Goal: Task Accomplishment & Management: Complete application form

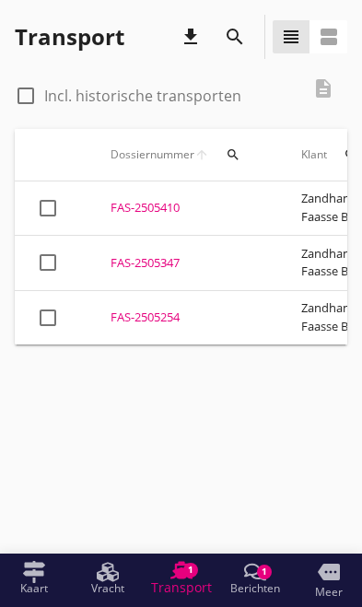
click at [260, 574] on div "1" at bounding box center [264, 571] width 15 height 15
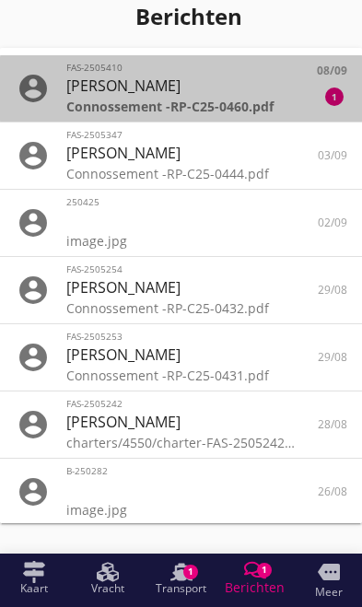
click at [261, 98] on div "Connossement -RP-C25-0460.pdf" at bounding box center [180, 106] width 229 height 19
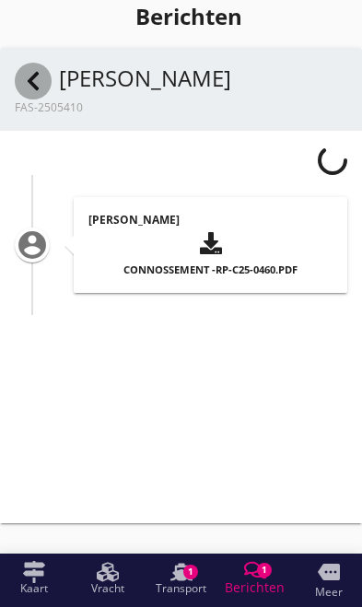
click at [33, 76] on use at bounding box center [33, 81] width 11 height 18
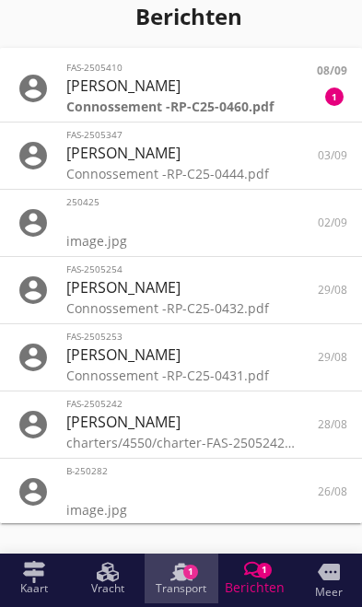
click at [179, 580] on use at bounding box center [181, 571] width 22 height 17
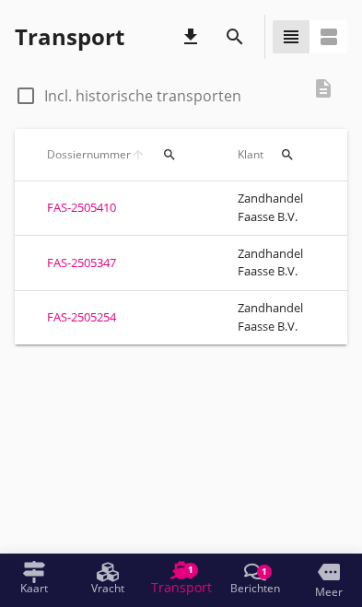
scroll to position [0, 61]
click at [80, 308] on div "FAS-2505254" at bounding box center [123, 317] width 146 height 18
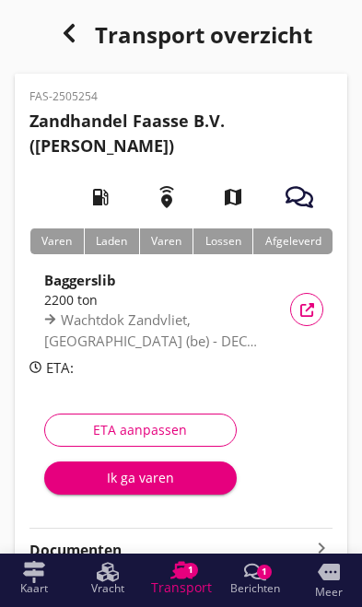
click at [119, 484] on div "Ik ga varen" at bounding box center [140, 477] width 163 height 19
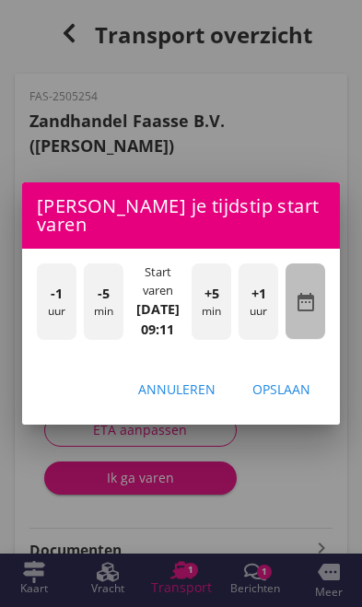
click at [312, 291] on icon "date_range" at bounding box center [306, 302] width 22 height 22
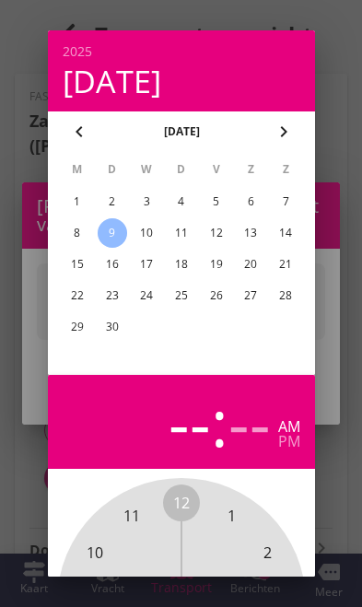
click at [210, 203] on div "5" at bounding box center [215, 201] width 29 height 29
click at [342, 422] on div at bounding box center [181, 303] width 362 height 607
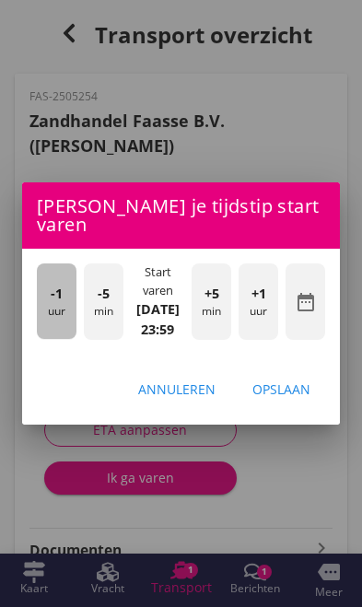
click at [55, 305] on div "-1 uur" at bounding box center [57, 300] width 40 height 75
click at [37, 295] on div "-1 uur" at bounding box center [57, 300] width 40 height 75
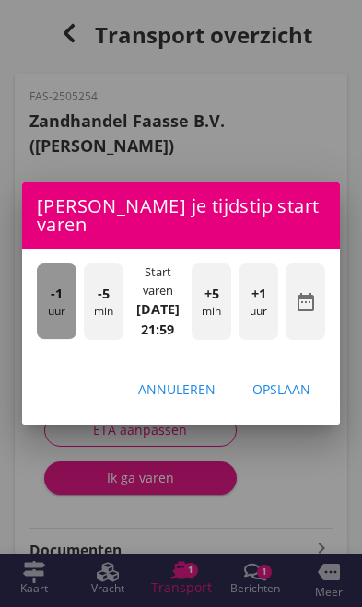
click at [49, 297] on div "-1 uur" at bounding box center [57, 300] width 40 height 75
click at [58, 303] on div "-1 uur" at bounding box center [57, 300] width 40 height 75
click at [55, 287] on span "-1" at bounding box center [57, 294] width 12 height 20
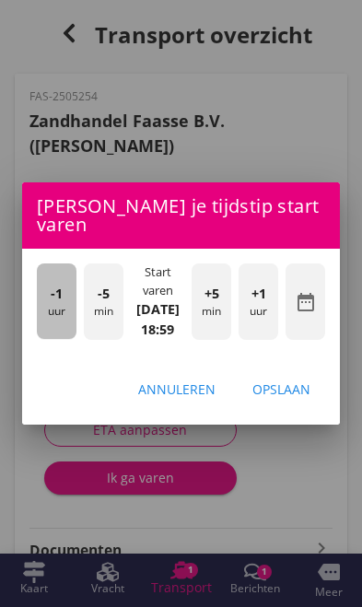
click at [58, 285] on span "-1" at bounding box center [57, 294] width 12 height 20
click at [47, 284] on div "-1 uur" at bounding box center [57, 300] width 40 height 75
click at [46, 284] on div "-1 uur" at bounding box center [57, 300] width 40 height 75
click at [49, 292] on div "-1 uur" at bounding box center [57, 300] width 40 height 75
click at [51, 296] on div "-1 uur" at bounding box center [57, 300] width 40 height 75
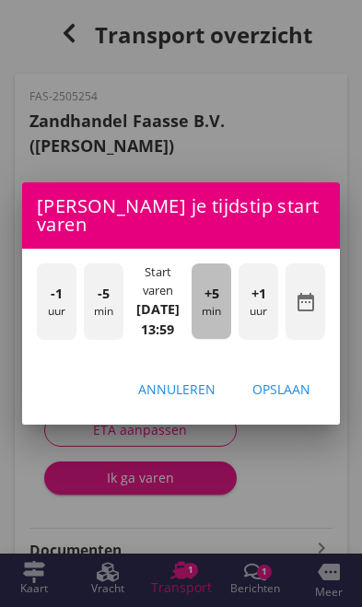
click at [208, 298] on div "+5 min" at bounding box center [211, 300] width 40 height 75
click at [214, 302] on div "+5 min" at bounding box center [211, 300] width 40 height 75
click at [217, 299] on div "+5 min" at bounding box center [211, 300] width 40 height 75
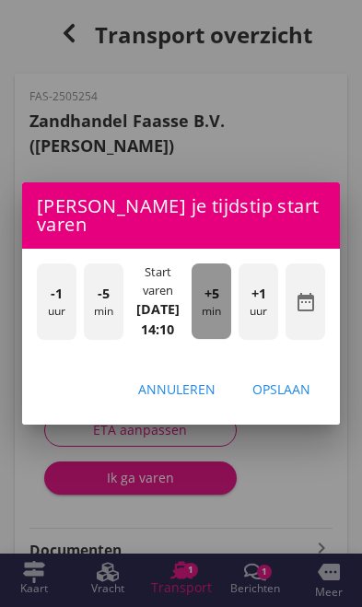
click at [214, 300] on div "+5 min" at bounding box center [211, 300] width 40 height 75
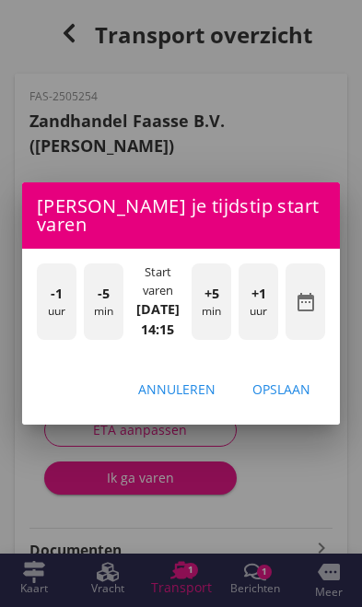
click at [290, 394] on div "Opslaan" at bounding box center [281, 388] width 58 height 19
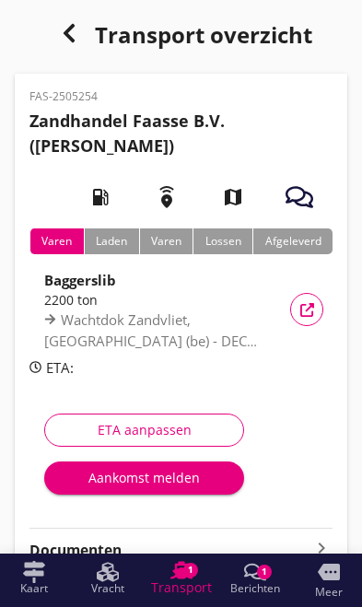
click at [123, 481] on div "Aankomst melden" at bounding box center [144, 477] width 170 height 19
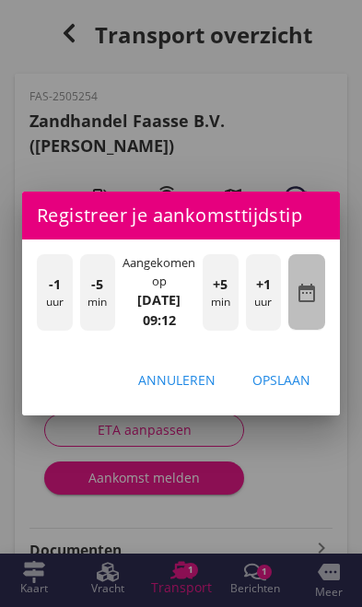
click at [311, 288] on icon "date_range" at bounding box center [307, 293] width 22 height 22
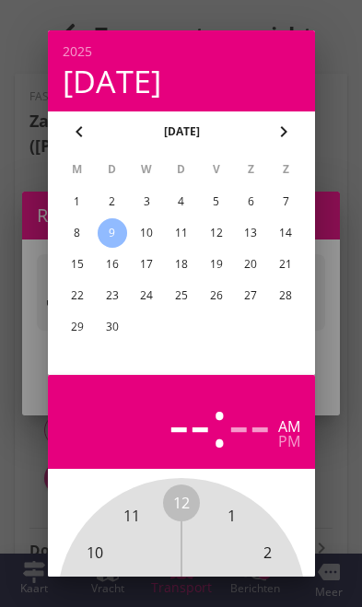
click at [181, 202] on div "4" at bounding box center [180, 201] width 29 height 29
click at [334, 470] on div at bounding box center [181, 303] width 362 height 607
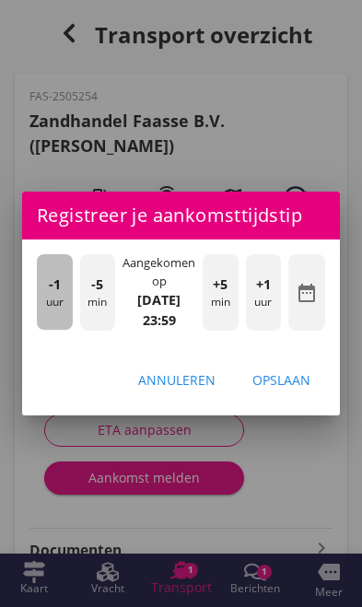
click at [46, 305] on div "-1 uur" at bounding box center [55, 291] width 36 height 75
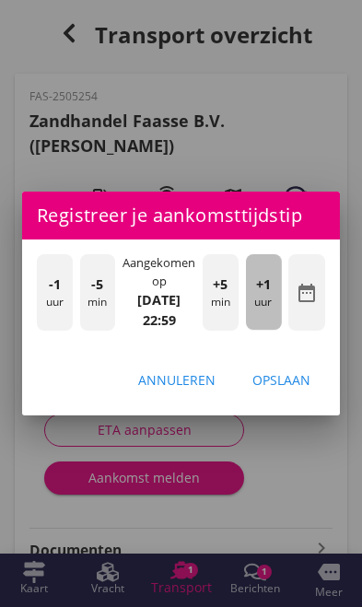
click at [258, 307] on div "+1 uur" at bounding box center [264, 291] width 36 height 75
click at [266, 303] on div "+1 uur" at bounding box center [264, 291] width 36 height 75
click at [269, 284] on span "+1" at bounding box center [263, 284] width 15 height 20
click at [270, 285] on span "+1" at bounding box center [263, 284] width 15 height 20
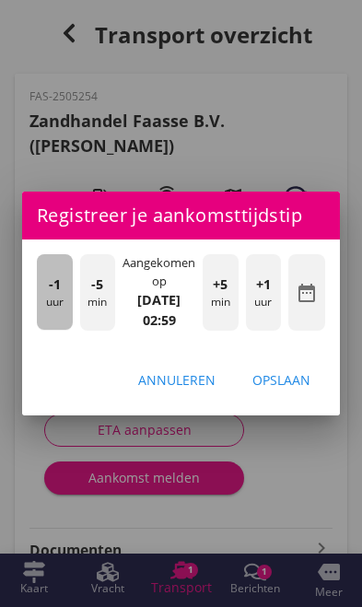
click at [41, 297] on div "-1 uur" at bounding box center [55, 291] width 36 height 75
click at [39, 296] on div "-1 uur" at bounding box center [55, 291] width 36 height 75
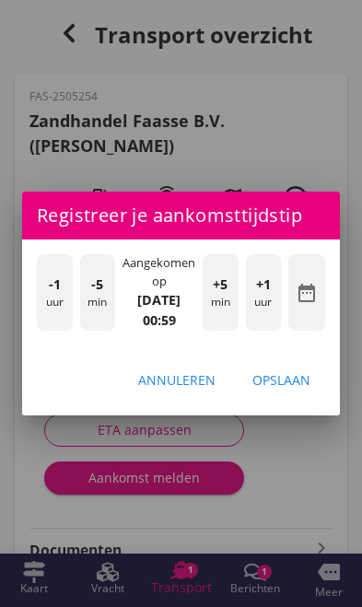
click at [293, 380] on div "Opslaan" at bounding box center [281, 379] width 58 height 19
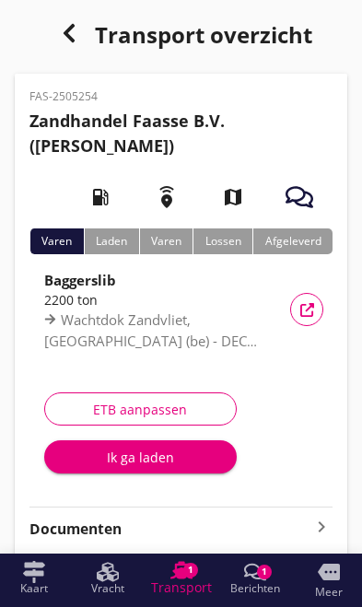
click at [132, 468] on button "Ik ga laden" at bounding box center [140, 456] width 192 height 33
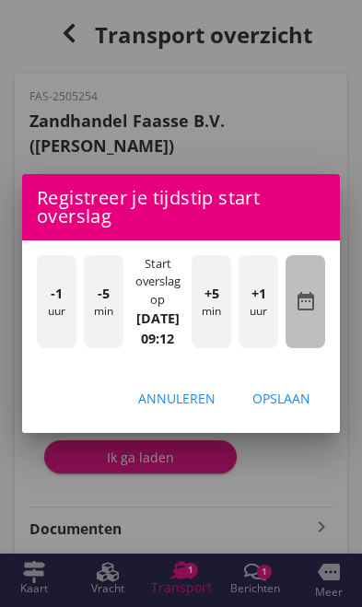
click at [311, 306] on icon "date_range" at bounding box center [306, 301] width 22 height 22
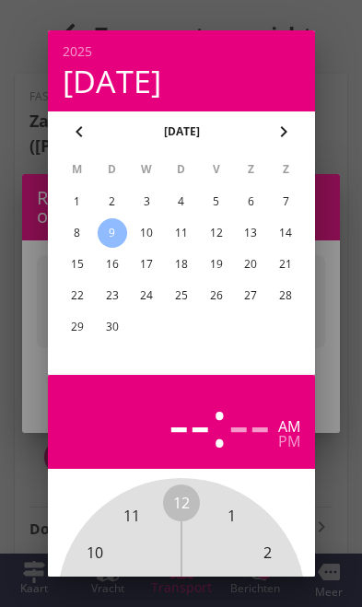
click at [215, 199] on div "5" at bounding box center [215, 201] width 29 height 29
click at [332, 447] on div at bounding box center [181, 303] width 362 height 607
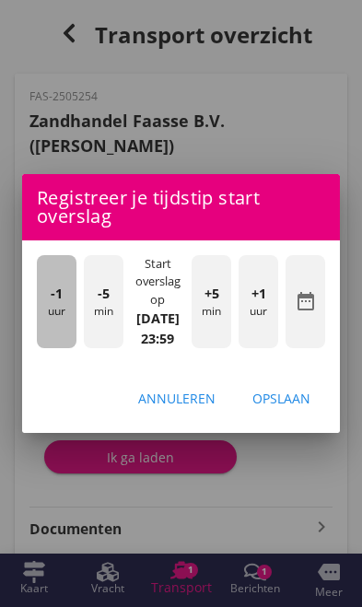
click at [47, 307] on div "-1 uur" at bounding box center [57, 301] width 40 height 93
click at [45, 302] on div "-1 uur" at bounding box center [57, 301] width 40 height 93
click at [39, 300] on div "-1 uur" at bounding box center [57, 301] width 40 height 93
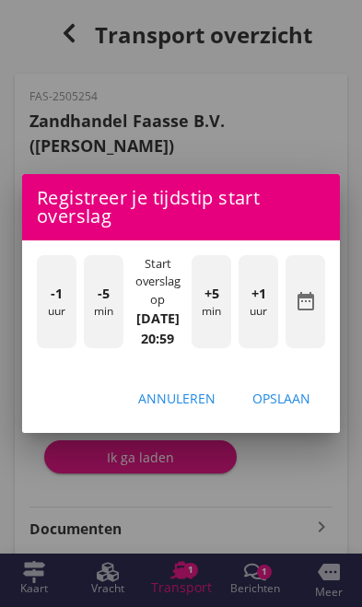
click at [40, 304] on div "-1 uur" at bounding box center [57, 301] width 40 height 93
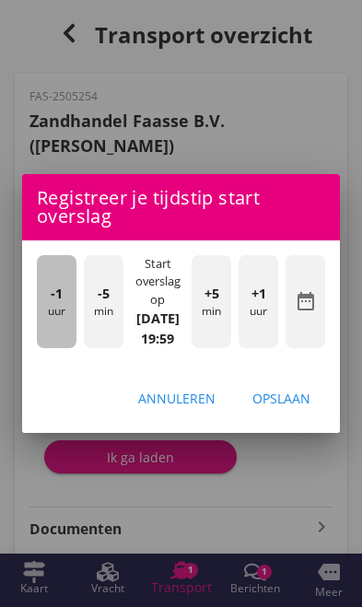
click at [37, 301] on div "-1 uur" at bounding box center [57, 301] width 40 height 93
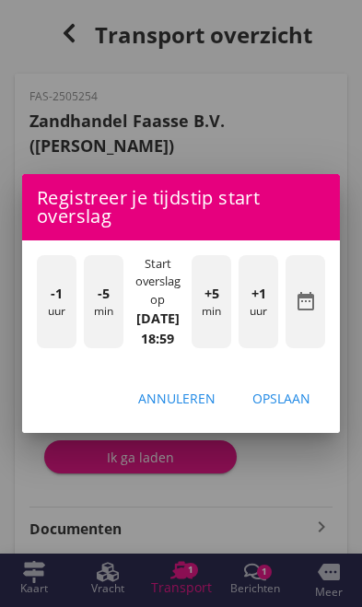
click at [38, 304] on div "-1 uur" at bounding box center [57, 301] width 40 height 93
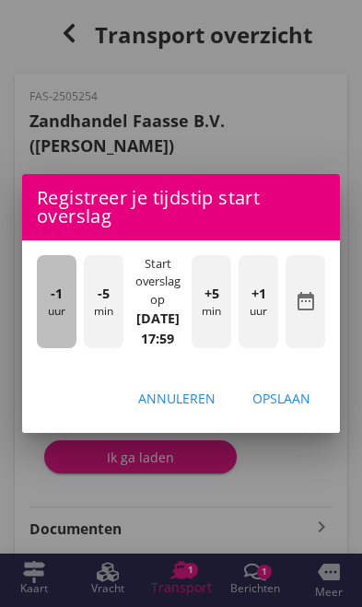
click at [42, 301] on div "-1 uur" at bounding box center [57, 301] width 40 height 93
click at [41, 306] on div "-1 uur" at bounding box center [57, 301] width 40 height 93
click at [40, 307] on div "-1 uur" at bounding box center [57, 301] width 40 height 93
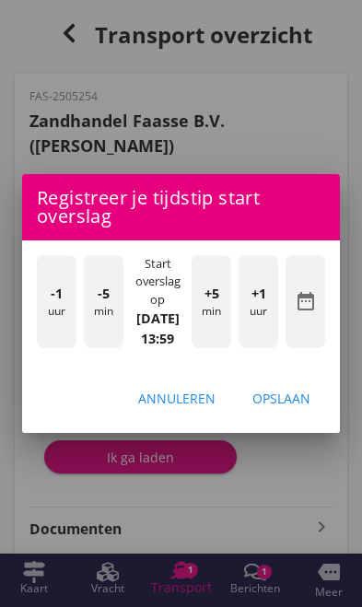
click at [47, 309] on div "-1 uur" at bounding box center [57, 301] width 40 height 93
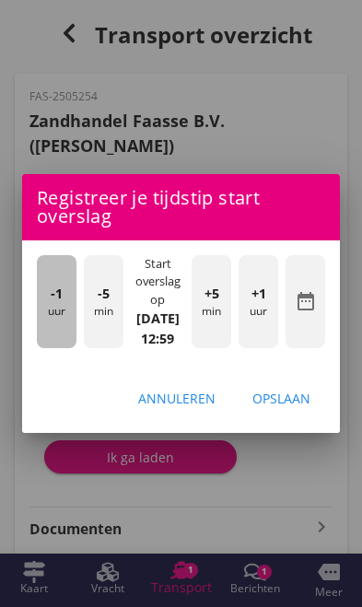
click at [40, 304] on div "-1 uur" at bounding box center [57, 301] width 40 height 93
click at [43, 309] on div "-1 uur" at bounding box center [57, 301] width 40 height 93
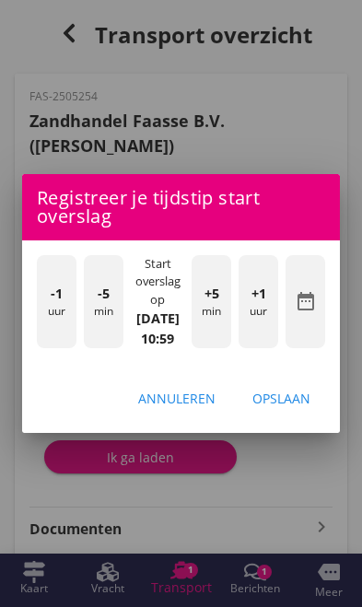
click at [32, 306] on div "-1 uur -5 min Start overslag op [DATE] 10:59 +5 min +1 uur date_range" at bounding box center [181, 303] width 318 height 126
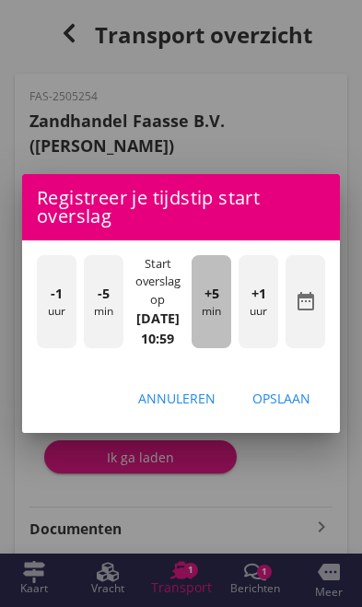
click at [212, 306] on div "+5 min" at bounding box center [211, 301] width 40 height 93
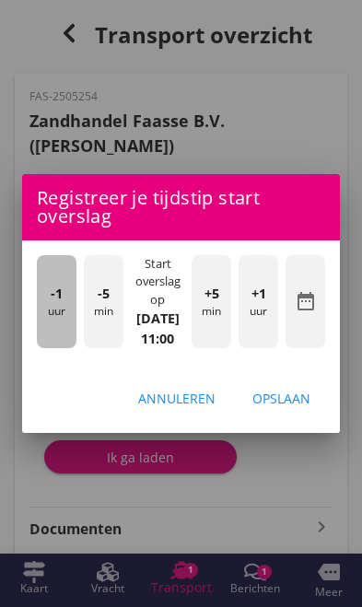
click at [49, 318] on div "-1 uur" at bounding box center [57, 301] width 40 height 93
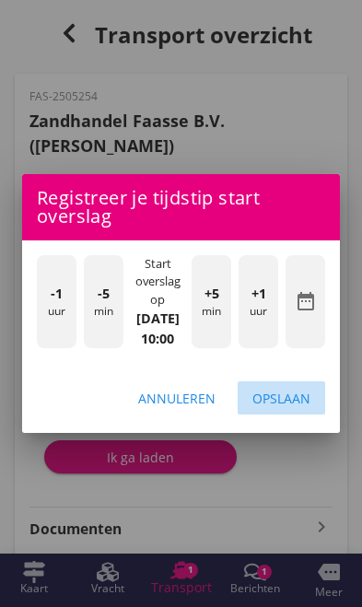
click at [284, 402] on div "Opslaan" at bounding box center [281, 398] width 58 height 19
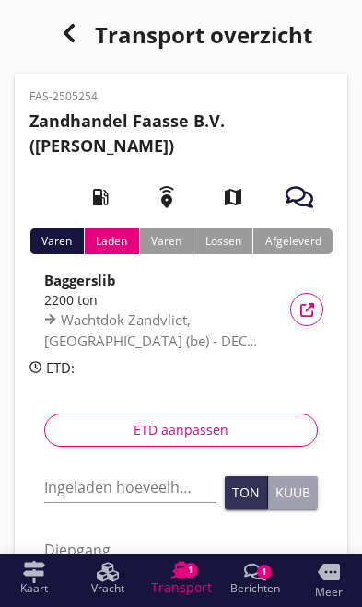
click at [139, 482] on input "Ingeladen hoeveelheid *" at bounding box center [130, 486] width 172 height 29
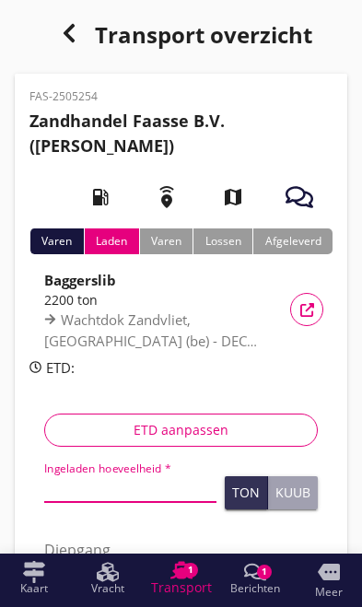
scroll to position [59, 0]
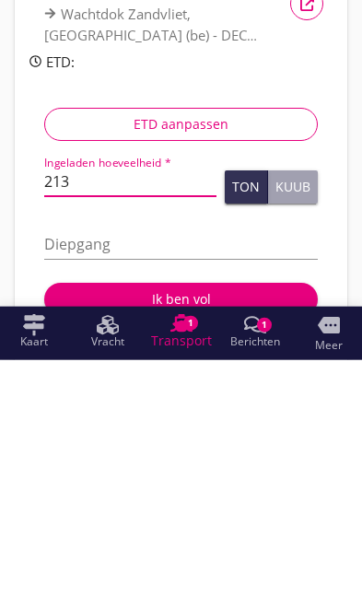
type input "2133"
type input "2133.992"
click at [201, 476] on input "Diepgang" at bounding box center [180, 490] width 273 height 29
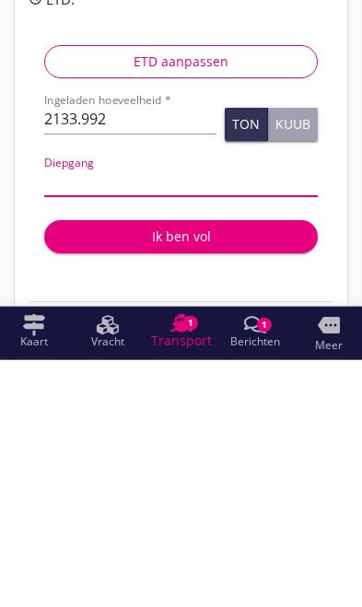
type input "3"
type input "3.4"
click at [190, 473] on div "Ik ben vol" at bounding box center [181, 482] width 244 height 19
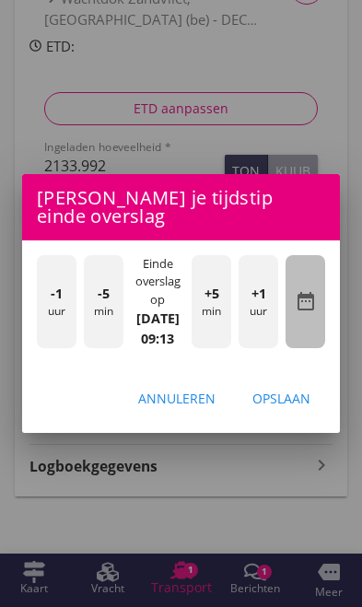
click at [311, 305] on icon "date_range" at bounding box center [306, 301] width 22 height 22
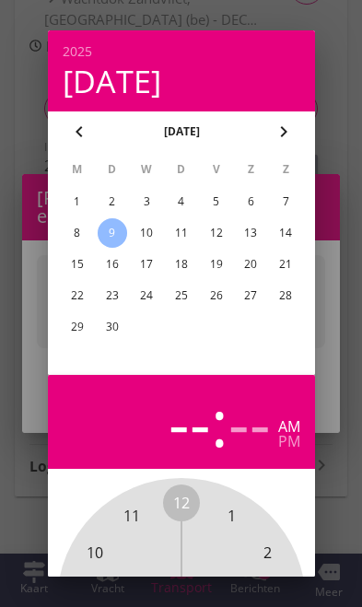
click at [218, 202] on div "5" at bounding box center [215, 201] width 29 height 29
click at [338, 469] on div at bounding box center [181, 303] width 362 height 607
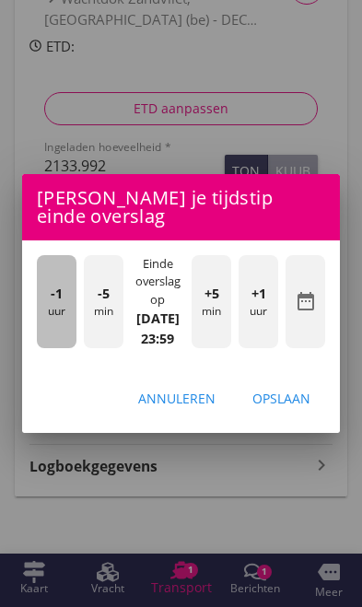
click at [44, 315] on div "-1 uur" at bounding box center [57, 301] width 40 height 93
click at [41, 309] on div "-1 uur" at bounding box center [57, 301] width 40 height 93
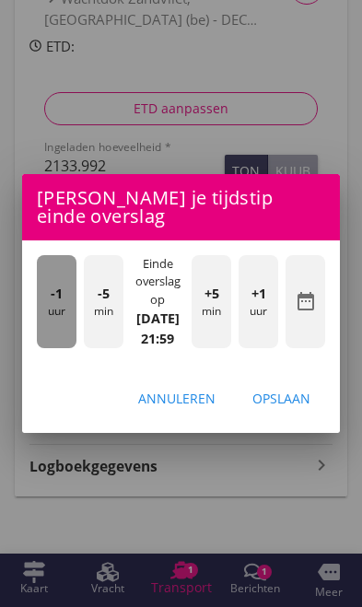
click at [37, 307] on div "-1 uur" at bounding box center [57, 301] width 40 height 93
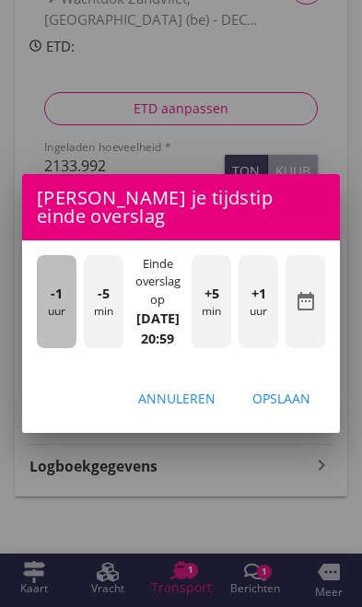
click at [32, 306] on div "-1 uur -5 min Einde overslag op [DATE] 20:59 +5 min +1 uur date_range" at bounding box center [181, 303] width 318 height 126
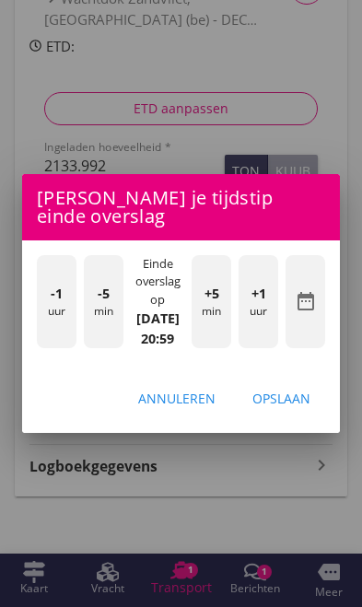
click at [30, 301] on div "-1 uur -5 min Einde overslag op [DATE] 20:59 +5 min +1 uur date_range" at bounding box center [181, 303] width 318 height 126
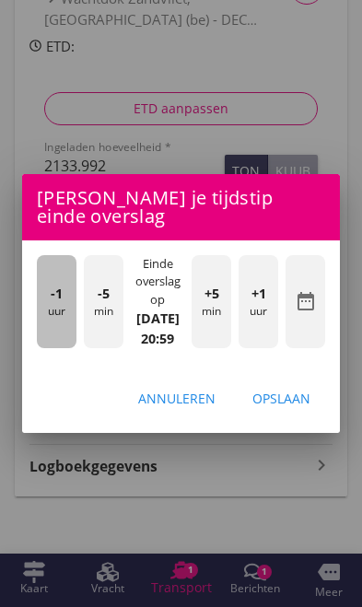
click at [52, 308] on div "-1 uur" at bounding box center [57, 301] width 40 height 93
click at [46, 301] on div "-1 uur" at bounding box center [57, 301] width 40 height 93
click at [52, 293] on span "-1" at bounding box center [57, 294] width 12 height 20
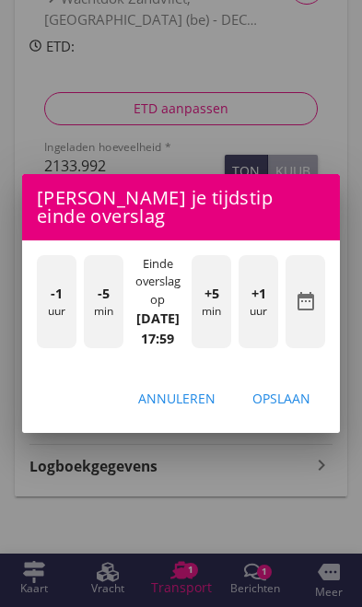
click at [58, 299] on span "-1" at bounding box center [57, 294] width 12 height 20
click at [32, 286] on div "-1 uur -5 min Einde overslag op [DATE] 16:59 +5 min +1 uur date_range" at bounding box center [181, 303] width 318 height 126
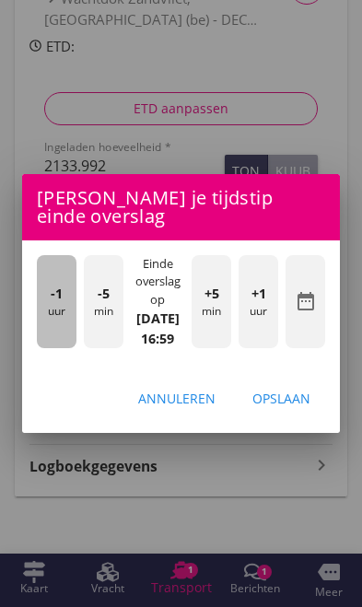
click at [56, 300] on span "-1" at bounding box center [57, 294] width 12 height 20
click at [56, 308] on div "-1 uur" at bounding box center [57, 301] width 40 height 93
click at [52, 315] on div "-1 uur" at bounding box center [57, 301] width 40 height 93
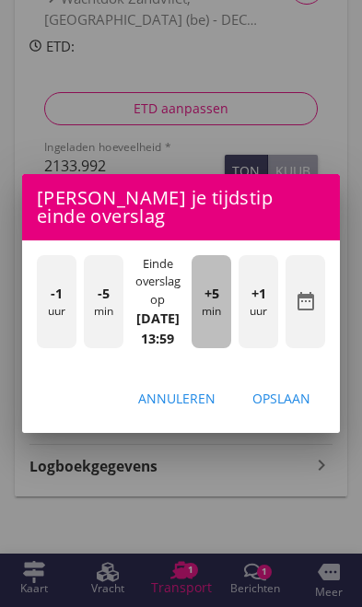
click at [203, 310] on div "+5 min" at bounding box center [211, 301] width 40 height 93
click at [210, 309] on div "+5 min" at bounding box center [211, 301] width 40 height 93
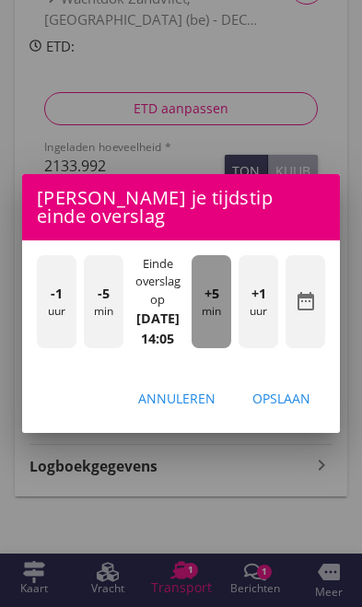
click at [216, 306] on div "+5 min" at bounding box center [211, 301] width 40 height 93
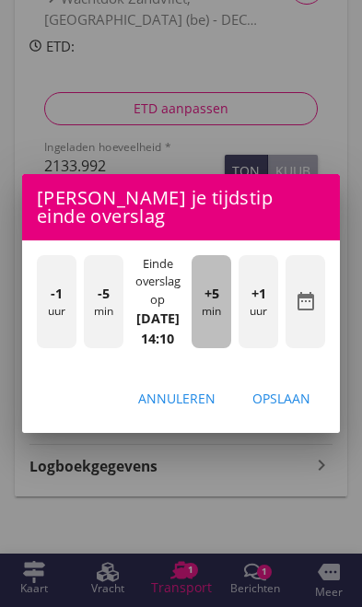
click at [211, 297] on span "+5" at bounding box center [211, 294] width 15 height 20
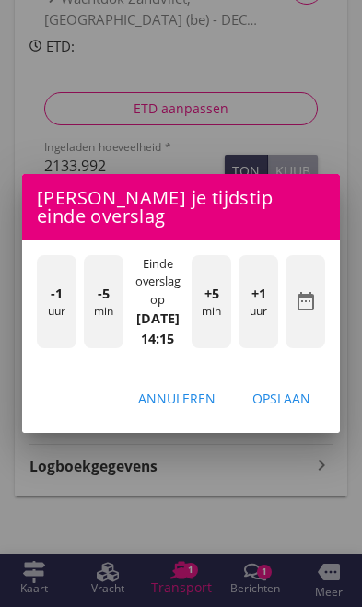
click at [287, 408] on div "Opslaan" at bounding box center [281, 398] width 58 height 19
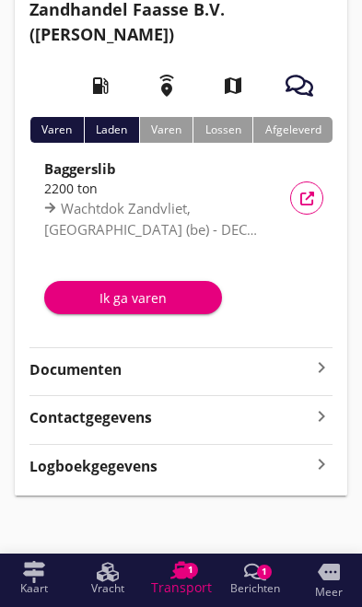
click at [102, 284] on button "Ik ga varen" at bounding box center [133, 297] width 178 height 33
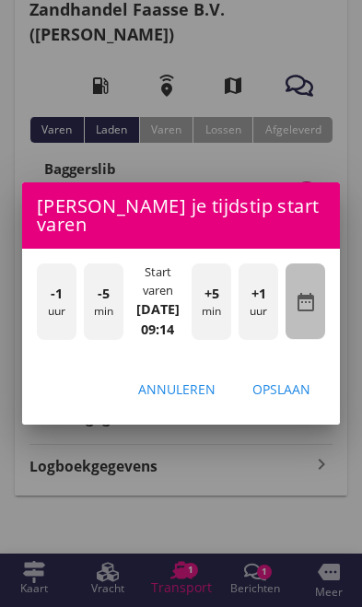
click at [311, 300] on icon "date_range" at bounding box center [306, 302] width 22 height 22
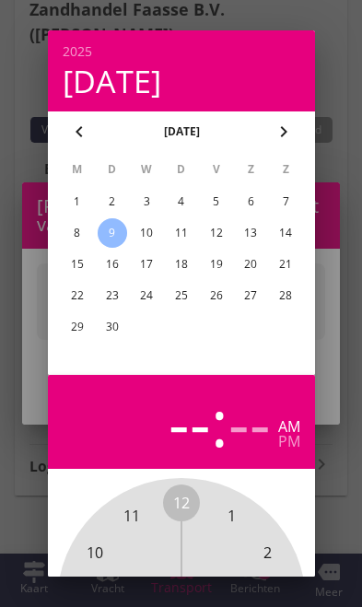
click at [211, 197] on div "5" at bounding box center [215, 201] width 29 height 29
click at [331, 461] on div at bounding box center [181, 303] width 362 height 607
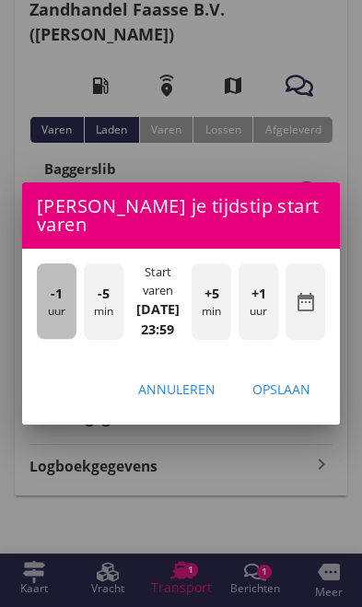
click at [54, 296] on div "-1 uur" at bounding box center [57, 300] width 40 height 75
click at [38, 290] on div "-1 uur" at bounding box center [57, 300] width 40 height 75
click at [39, 292] on div "-1 uur" at bounding box center [57, 300] width 40 height 75
click at [37, 290] on div "-1 uur" at bounding box center [57, 300] width 40 height 75
click at [38, 291] on div "-1 uur" at bounding box center [57, 300] width 40 height 75
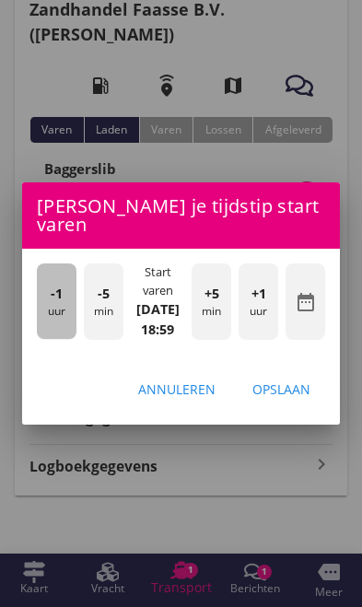
click at [31, 286] on div "-1 uur -5 min Start varen [DATE] 18:59 +5 min +1 uur date_range" at bounding box center [181, 303] width 318 height 109
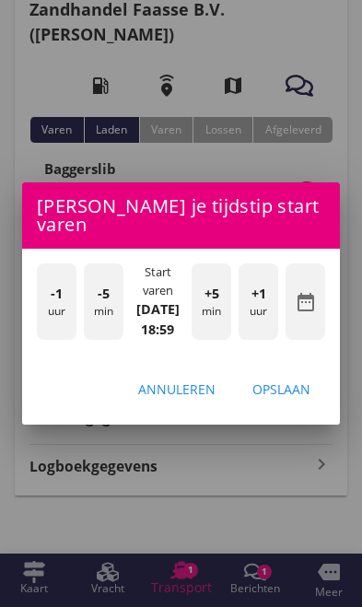
click at [28, 290] on div "-1 uur -5 min Start varen [DATE] 18:59 +5 min +1 uur date_range" at bounding box center [181, 303] width 318 height 109
click at [32, 290] on div "-1 uur -5 min Start varen [DATE] 18:59 +5 min +1 uur date_range" at bounding box center [181, 303] width 318 height 109
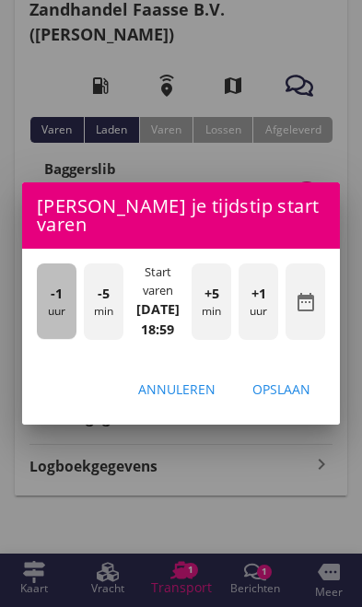
click at [45, 287] on div "-1 uur" at bounding box center [57, 300] width 40 height 75
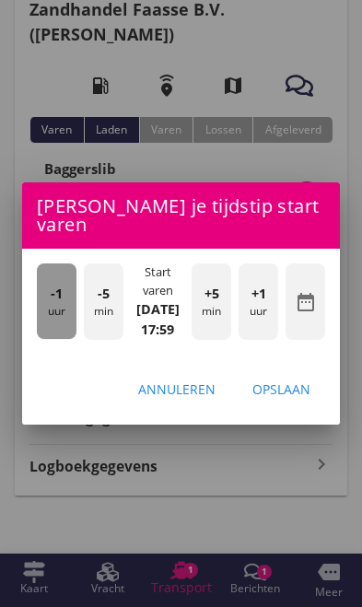
click at [63, 292] on div "-1 uur" at bounding box center [57, 300] width 40 height 75
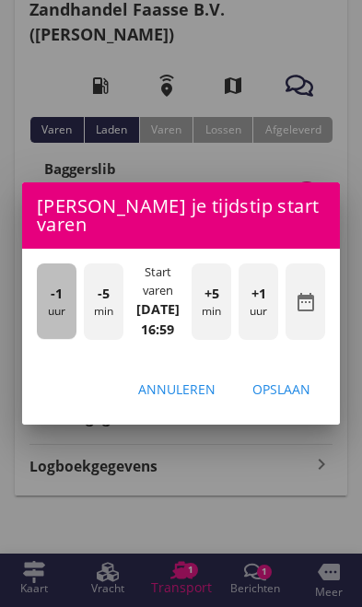
click at [58, 289] on span "-1" at bounding box center [57, 294] width 12 height 20
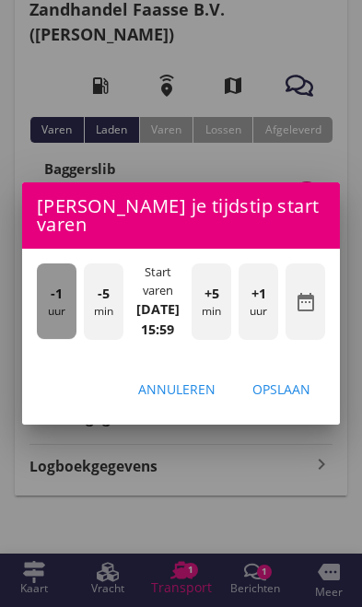
click at [55, 289] on span "-1" at bounding box center [57, 294] width 12 height 20
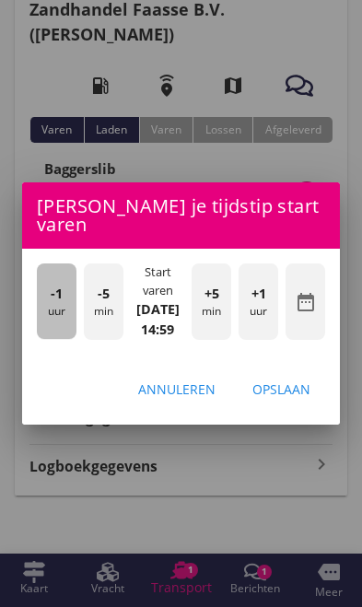
click at [52, 288] on span "-1" at bounding box center [57, 294] width 12 height 20
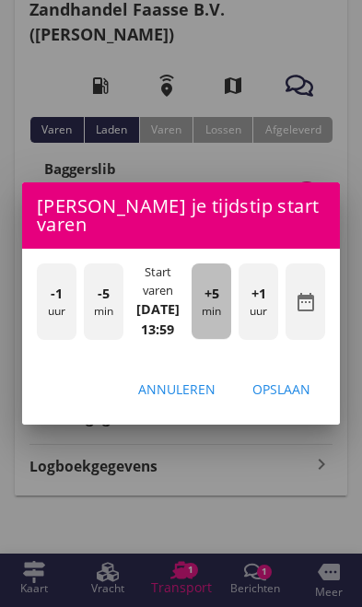
click at [210, 296] on div "+5 min" at bounding box center [211, 300] width 40 height 75
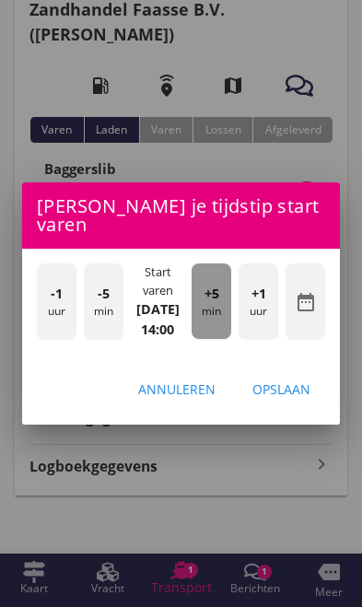
click at [217, 293] on span "+5" at bounding box center [211, 294] width 15 height 20
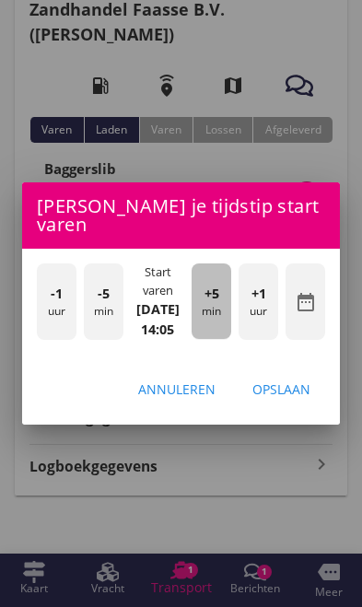
click at [215, 286] on span "+5" at bounding box center [211, 294] width 15 height 20
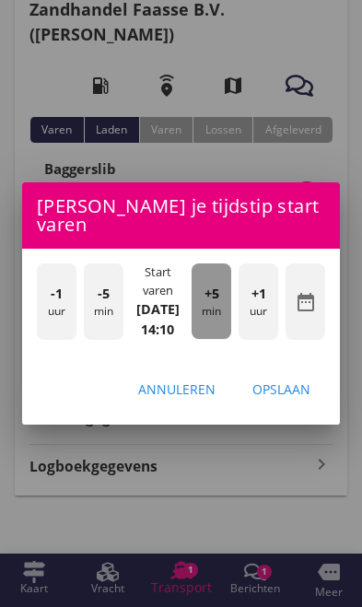
click at [215, 285] on span "+5" at bounding box center [211, 294] width 15 height 20
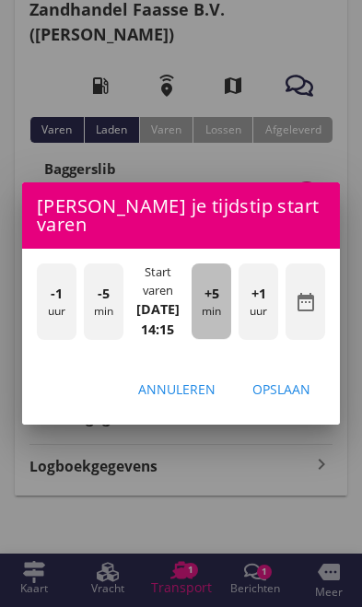
click at [199, 291] on div "+5 min" at bounding box center [211, 300] width 40 height 75
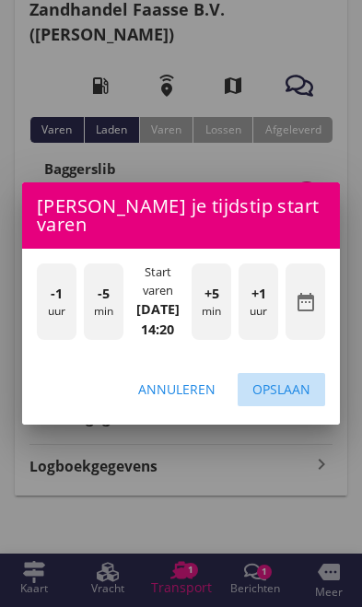
click at [295, 390] on div "Opslaan" at bounding box center [281, 388] width 58 height 19
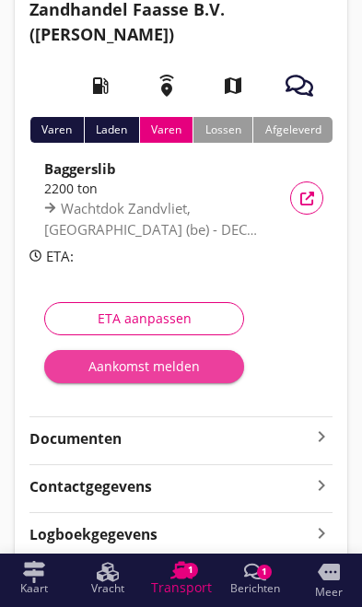
click at [124, 372] on div "Aankomst melden" at bounding box center [144, 365] width 170 height 19
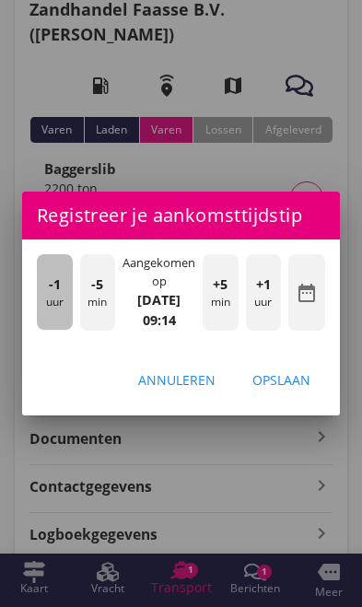
click at [51, 307] on div "-1 uur" at bounding box center [55, 291] width 36 height 75
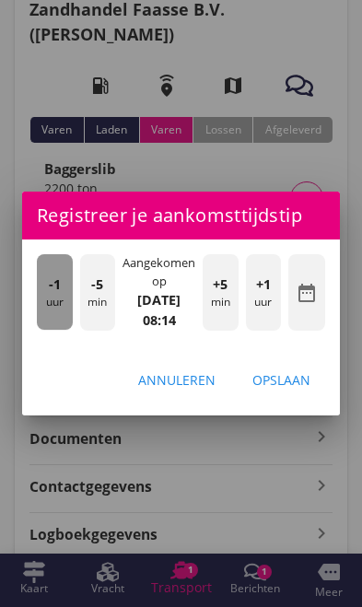
click at [40, 298] on div "-1 uur" at bounding box center [55, 291] width 36 height 75
click at [46, 292] on div "-1 uur" at bounding box center [55, 291] width 36 height 75
click at [49, 290] on span "-1" at bounding box center [55, 284] width 12 height 20
click at [51, 290] on span "-1" at bounding box center [55, 284] width 12 height 20
click at [49, 291] on span "-1" at bounding box center [55, 284] width 12 height 20
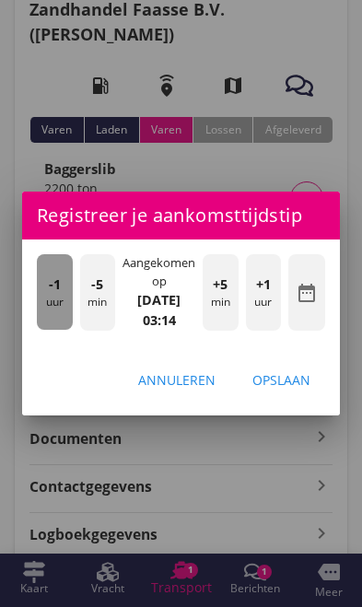
click at [46, 288] on div "-1 uur" at bounding box center [55, 291] width 36 height 75
click at [44, 285] on div "-1 uur" at bounding box center [55, 291] width 36 height 75
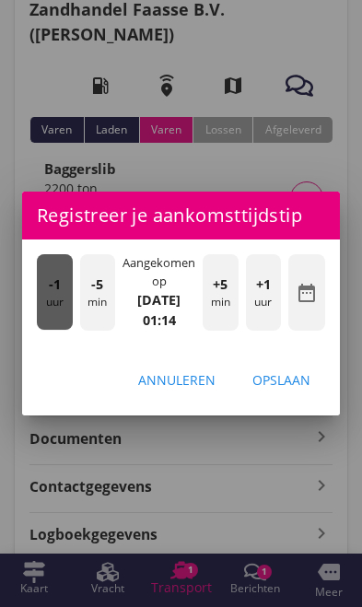
click at [46, 288] on div "-1 uur" at bounding box center [55, 291] width 36 height 75
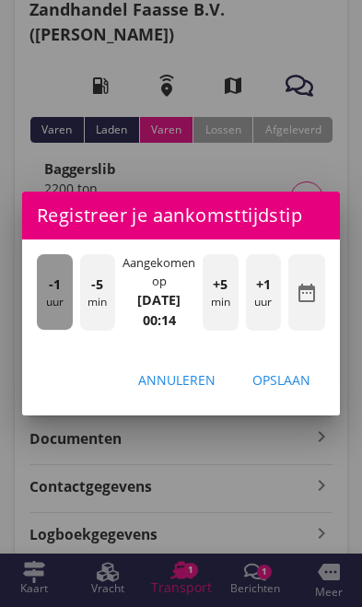
click at [49, 290] on span "-1" at bounding box center [55, 284] width 12 height 20
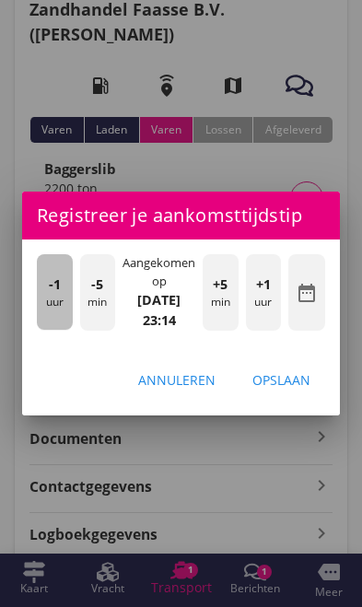
click at [44, 288] on div "-1 uur" at bounding box center [55, 291] width 36 height 75
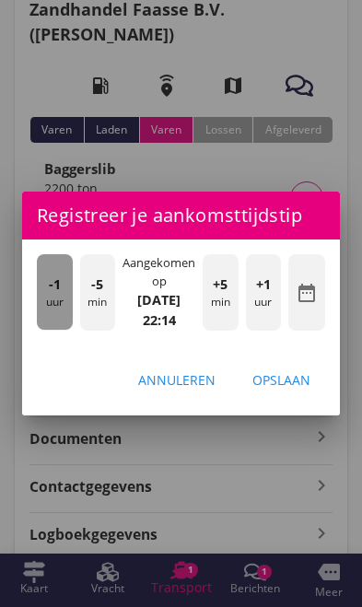
click at [49, 292] on span "-1" at bounding box center [55, 284] width 12 height 20
click at [51, 293] on span "-1" at bounding box center [55, 284] width 12 height 20
click at [50, 292] on span "-1" at bounding box center [55, 284] width 12 height 20
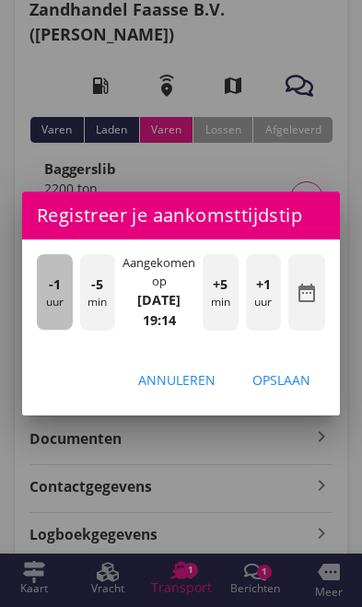
click at [49, 293] on span "-1" at bounding box center [55, 284] width 12 height 20
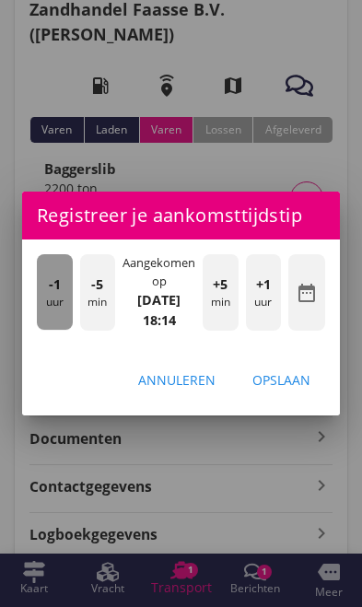
click at [51, 293] on span "-1" at bounding box center [55, 284] width 12 height 20
click at [51, 292] on span "-1" at bounding box center [55, 284] width 12 height 20
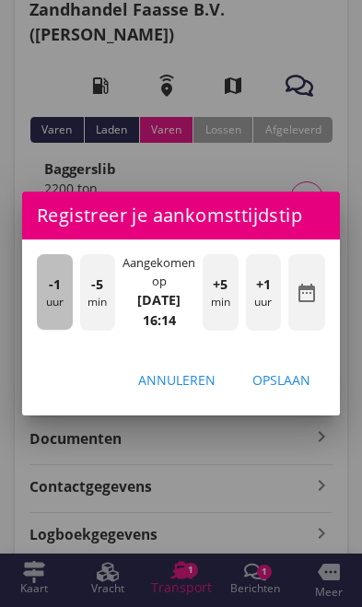
click at [44, 289] on div "-1 uur" at bounding box center [55, 291] width 36 height 75
click at [43, 290] on div "-1 uur" at bounding box center [55, 291] width 36 height 75
click at [41, 290] on div "-1 uur" at bounding box center [55, 291] width 36 height 75
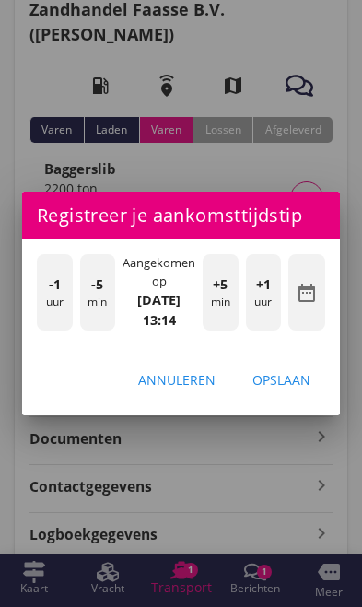
click at [40, 294] on div "-1 uur" at bounding box center [55, 291] width 36 height 75
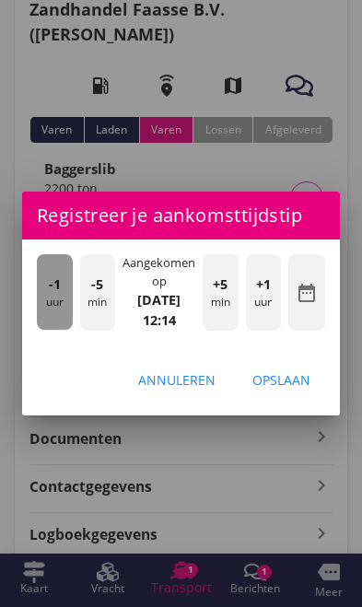
click at [47, 292] on div "-1 uur" at bounding box center [55, 291] width 36 height 75
click at [49, 291] on span "-1" at bounding box center [55, 284] width 12 height 20
click at [49, 289] on span "-1" at bounding box center [55, 284] width 12 height 20
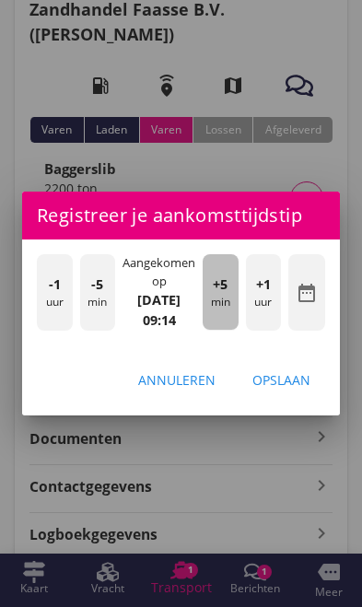
click at [219, 301] on div "+5 min" at bounding box center [221, 291] width 36 height 75
click at [224, 302] on div "+5 min" at bounding box center [221, 291] width 36 height 75
click at [225, 295] on div "+5 min" at bounding box center [221, 291] width 36 height 75
click at [224, 296] on div "+5 min" at bounding box center [221, 291] width 36 height 75
click at [224, 290] on span "+5" at bounding box center [220, 284] width 15 height 20
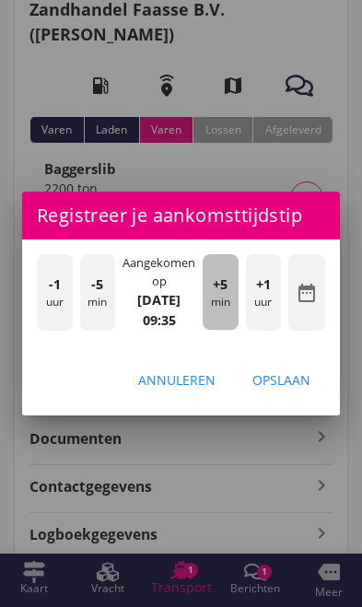
click at [221, 293] on span "+5" at bounding box center [220, 284] width 15 height 20
click at [224, 293] on span "+5" at bounding box center [220, 284] width 15 height 20
click at [222, 292] on span "+5" at bounding box center [220, 284] width 15 height 20
click at [224, 294] on div "+5 min" at bounding box center [221, 291] width 36 height 75
click at [225, 291] on span "+5" at bounding box center [220, 284] width 15 height 20
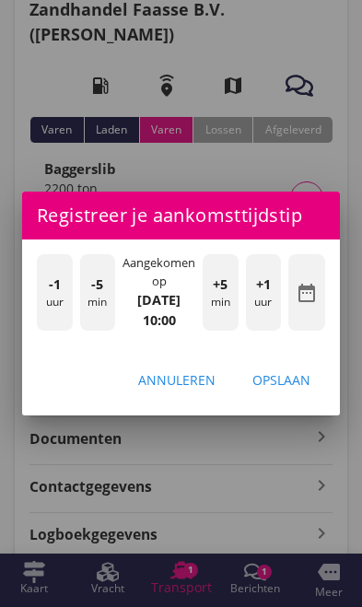
click at [296, 386] on div "Opslaan" at bounding box center [281, 379] width 58 height 19
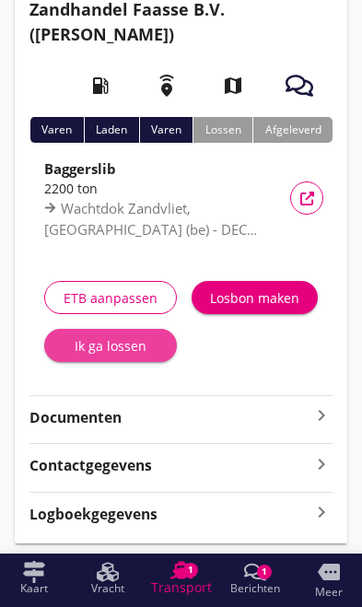
click at [104, 348] on div "Ik ga lossen" at bounding box center [110, 345] width 103 height 19
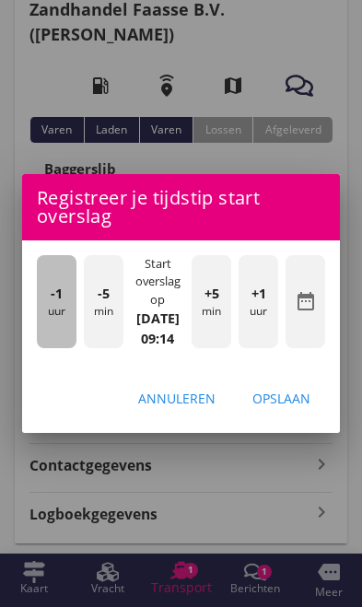
click at [53, 312] on div "-1 uur" at bounding box center [57, 301] width 40 height 93
click at [45, 306] on div "-1 uur" at bounding box center [57, 301] width 40 height 93
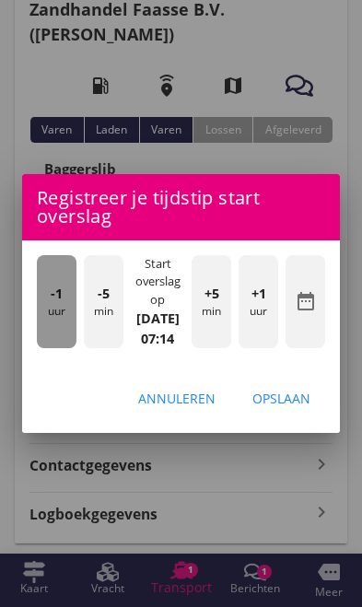
click at [45, 303] on div "-1 uur" at bounding box center [57, 301] width 40 height 93
click at [52, 301] on span "-1" at bounding box center [57, 294] width 12 height 20
click at [53, 301] on span "-1" at bounding box center [57, 294] width 12 height 20
click at [50, 297] on div "-1 uur" at bounding box center [57, 301] width 40 height 93
click at [51, 297] on span "-1" at bounding box center [57, 294] width 12 height 20
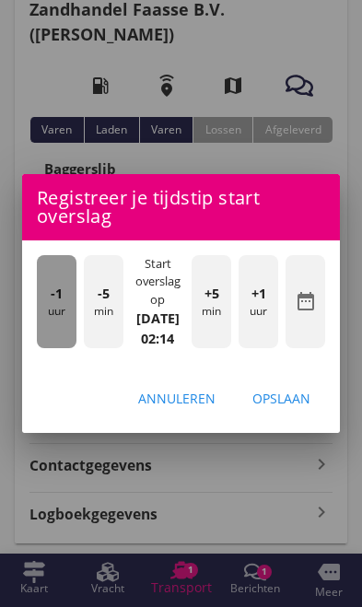
click at [48, 297] on div "-1 uur" at bounding box center [57, 301] width 40 height 93
click at [45, 296] on div "-1 uur" at bounding box center [57, 301] width 40 height 93
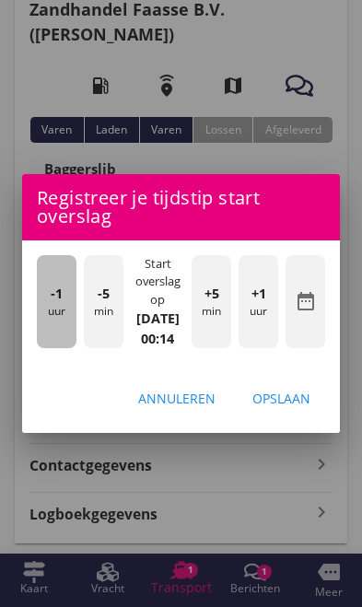
click at [42, 296] on div "-1 uur" at bounding box center [57, 301] width 40 height 93
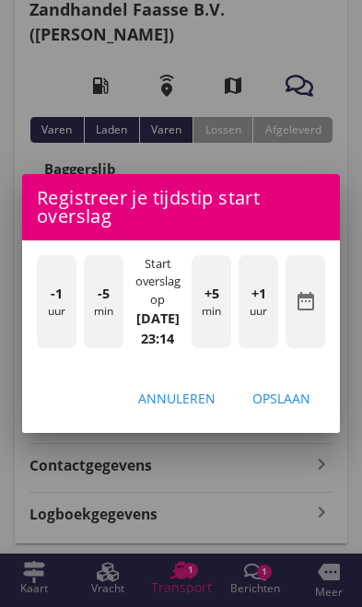
click at [45, 299] on div "-1 uur" at bounding box center [57, 301] width 40 height 93
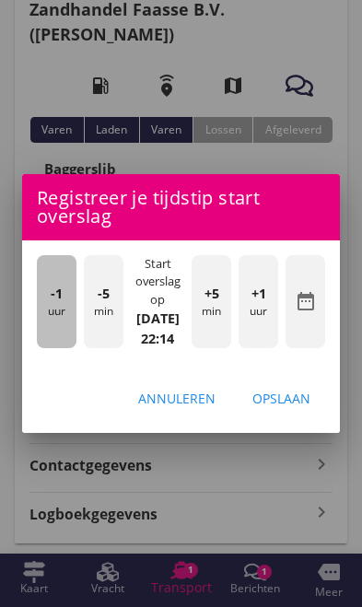
click at [53, 297] on span "-1" at bounding box center [57, 294] width 12 height 20
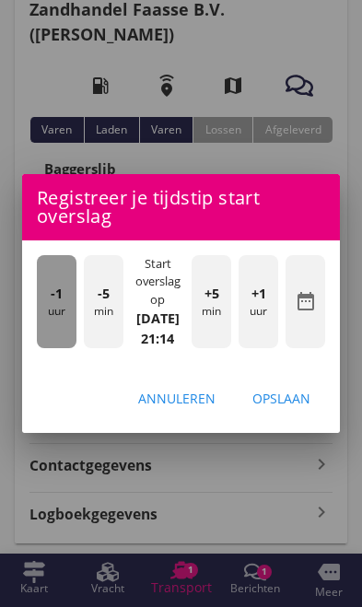
click at [57, 296] on span "-1" at bounding box center [57, 294] width 12 height 20
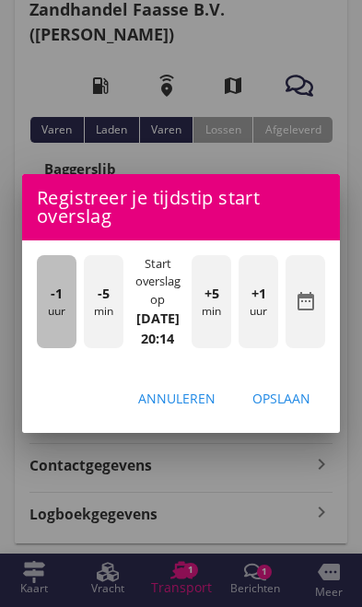
click at [41, 296] on div "-1 uur" at bounding box center [57, 301] width 40 height 93
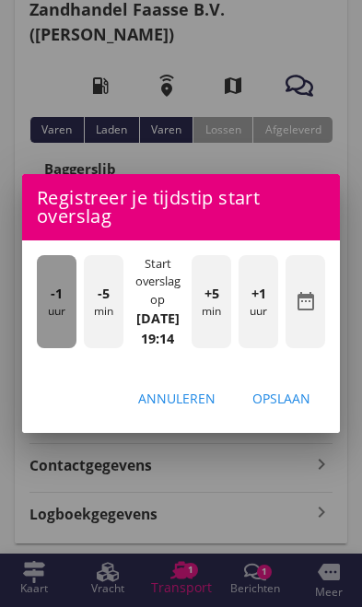
click at [45, 296] on div "-1 uur" at bounding box center [57, 301] width 40 height 93
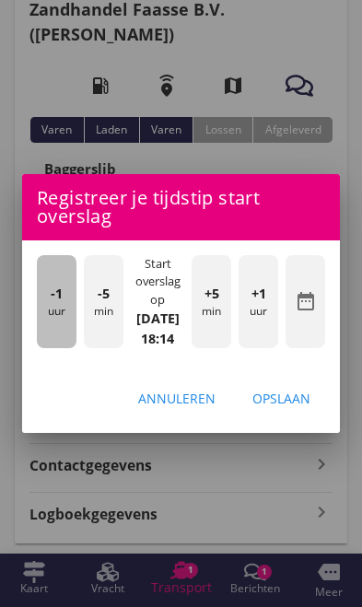
click at [43, 296] on div "-1 uur" at bounding box center [57, 301] width 40 height 93
click at [41, 295] on div "-1 uur" at bounding box center [57, 301] width 40 height 93
click at [43, 295] on div "-1 uur" at bounding box center [57, 301] width 40 height 93
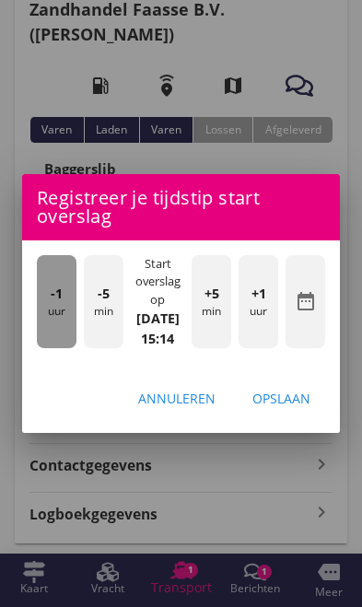
click at [46, 296] on div "-1 uur" at bounding box center [57, 301] width 40 height 93
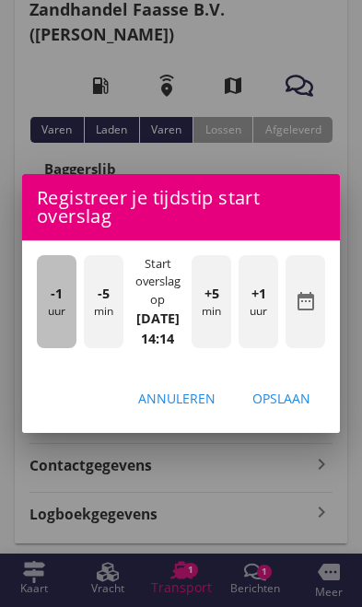
click at [45, 296] on div "-1 uur" at bounding box center [57, 301] width 40 height 93
click at [48, 298] on div "-1 uur" at bounding box center [57, 301] width 40 height 93
click at [45, 300] on div "-1 uur" at bounding box center [57, 301] width 40 height 93
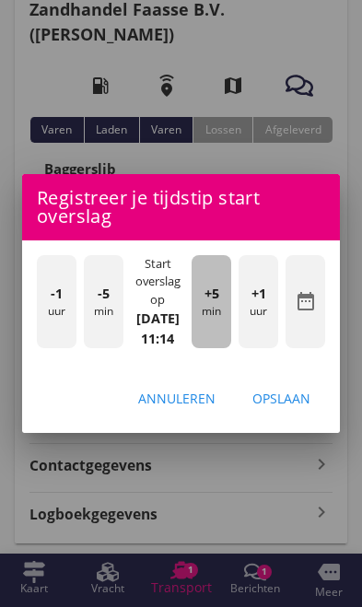
click at [214, 311] on div "+5 min" at bounding box center [211, 301] width 40 height 93
click at [217, 310] on div "+5 min" at bounding box center [211, 301] width 40 height 93
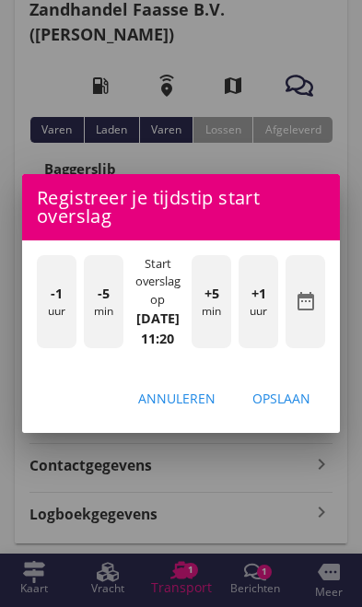
click at [291, 408] on div "Opslaan" at bounding box center [281, 398] width 58 height 19
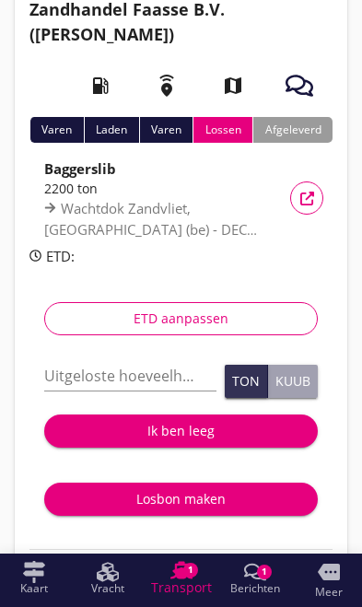
click at [96, 377] on input "Uitgeloste hoeveelheid *" at bounding box center [130, 375] width 172 height 29
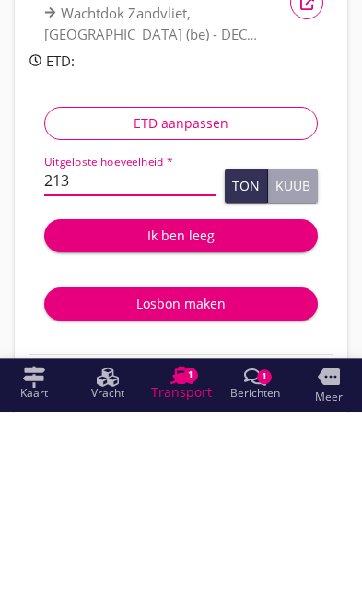
type input "2133"
type input "2133.992"
click at [192, 421] on div "Ik ben leeg" at bounding box center [181, 430] width 244 height 19
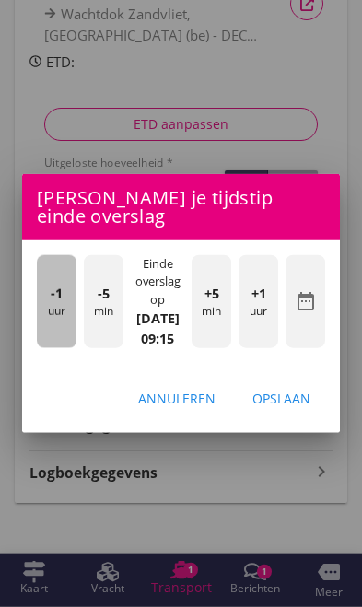
scroll to position [307, 0]
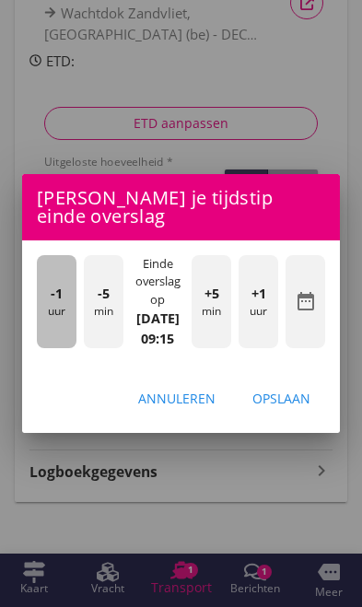
click at [52, 310] on div "-1 uur" at bounding box center [57, 301] width 40 height 93
click at [45, 306] on div "-1 uur" at bounding box center [57, 301] width 40 height 93
click at [53, 316] on div "-1 uur" at bounding box center [57, 301] width 40 height 93
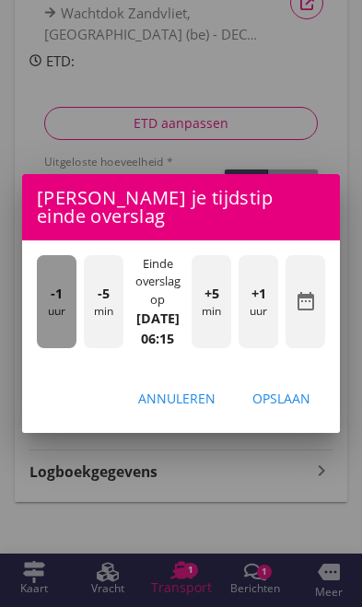
click at [48, 310] on div "-1 uur" at bounding box center [57, 301] width 40 height 93
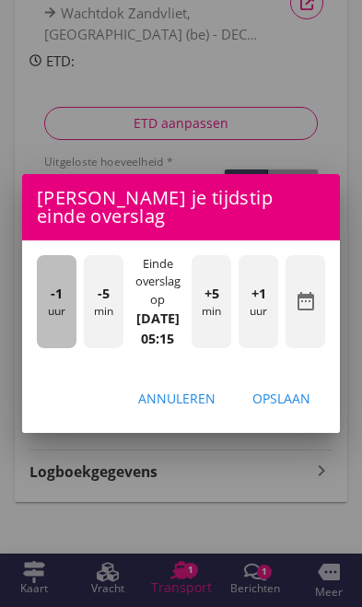
click at [60, 306] on div "-1 uur" at bounding box center [57, 301] width 40 height 93
click at [53, 299] on span "-1" at bounding box center [57, 294] width 12 height 20
click at [55, 298] on span "-1" at bounding box center [57, 294] width 12 height 20
click at [51, 295] on span "-1" at bounding box center [57, 294] width 12 height 20
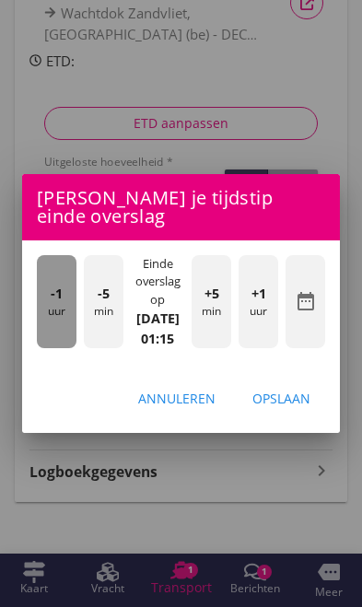
click at [48, 293] on div "-1 uur" at bounding box center [57, 301] width 40 height 93
click at [52, 296] on span "-1" at bounding box center [57, 294] width 12 height 20
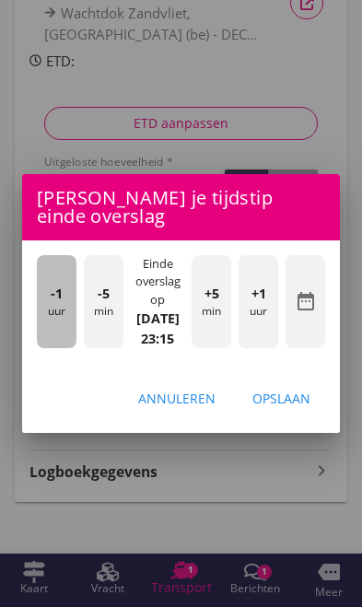
click at [60, 296] on span "-1" at bounding box center [57, 294] width 12 height 20
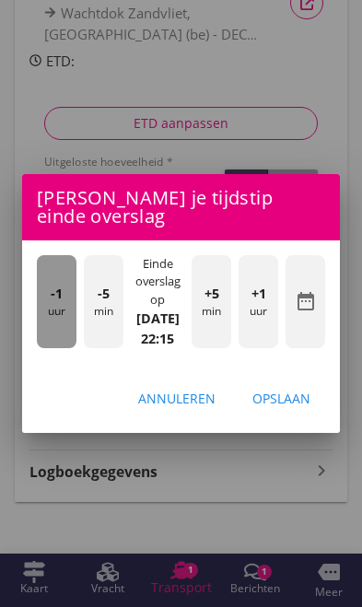
click at [54, 290] on span "-1" at bounding box center [57, 294] width 12 height 20
click at [50, 288] on div "-1 uur" at bounding box center [57, 301] width 40 height 93
click at [47, 288] on div "-1 uur" at bounding box center [57, 301] width 40 height 93
click at [47, 291] on div "-1 uur" at bounding box center [57, 301] width 40 height 93
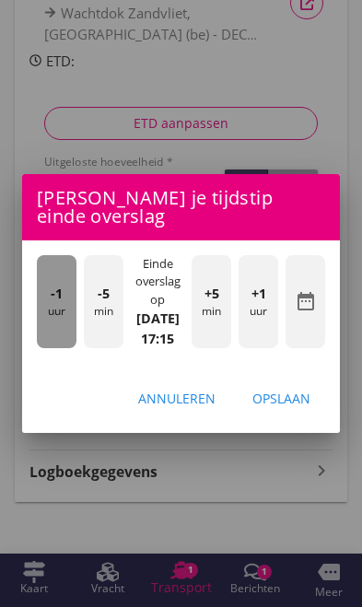
click at [46, 292] on div "-1 uur" at bounding box center [57, 301] width 40 height 93
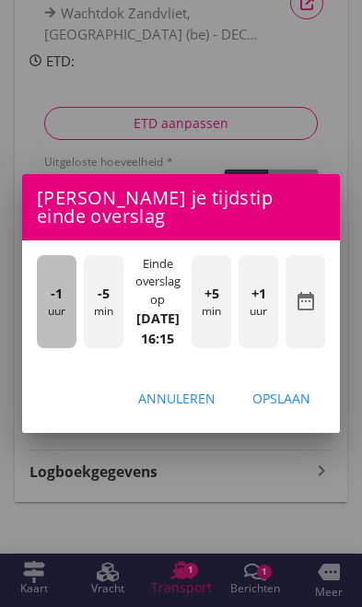
click at [45, 295] on div "-1 uur" at bounding box center [57, 301] width 40 height 93
click at [46, 294] on div "-1 uur" at bounding box center [57, 301] width 40 height 93
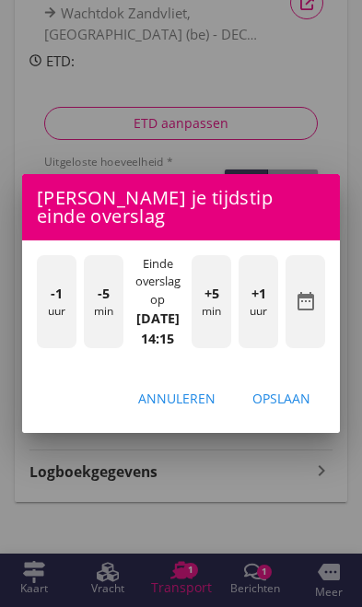
click at [46, 297] on div "-1 uur" at bounding box center [57, 301] width 40 height 93
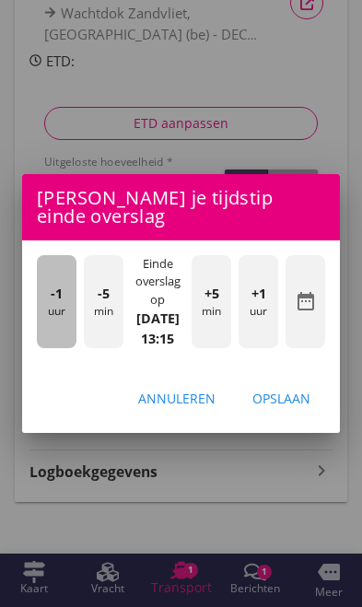
click at [49, 306] on div "-1 uur" at bounding box center [57, 301] width 40 height 93
click at [47, 305] on div "-1 uur" at bounding box center [57, 301] width 40 height 93
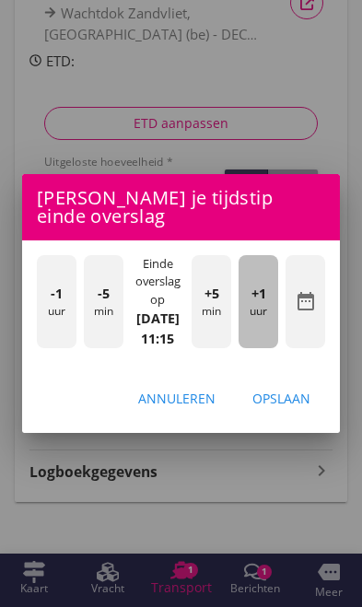
click at [272, 319] on div "+1 uur" at bounding box center [258, 301] width 40 height 93
click at [270, 320] on div "+1 uur" at bounding box center [258, 301] width 40 height 93
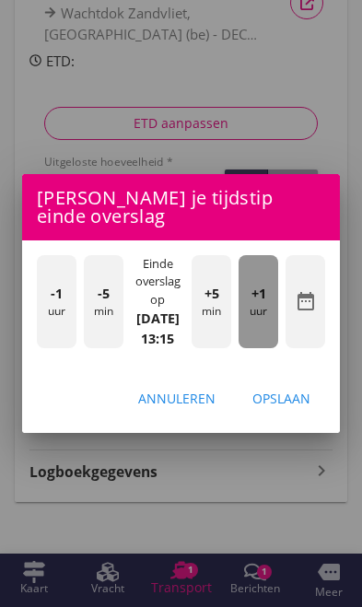
click at [267, 322] on div "+1 uur" at bounding box center [258, 301] width 40 height 93
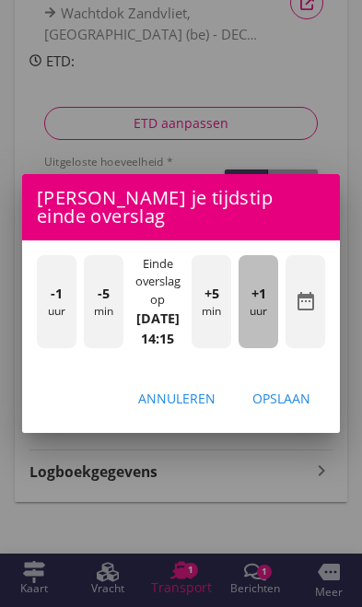
click at [263, 322] on div "+1 uur" at bounding box center [258, 301] width 40 height 93
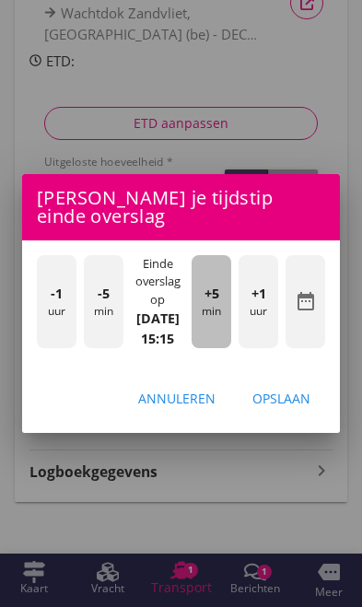
click at [219, 319] on div "+5 min" at bounding box center [211, 301] width 40 height 93
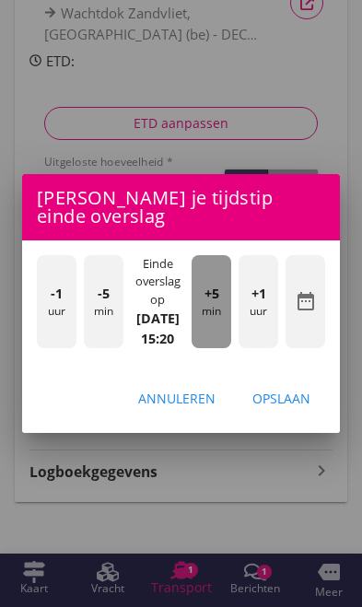
click at [226, 319] on div "+5 min" at bounding box center [211, 301] width 40 height 93
click at [221, 313] on div "+5 min" at bounding box center [211, 301] width 40 height 93
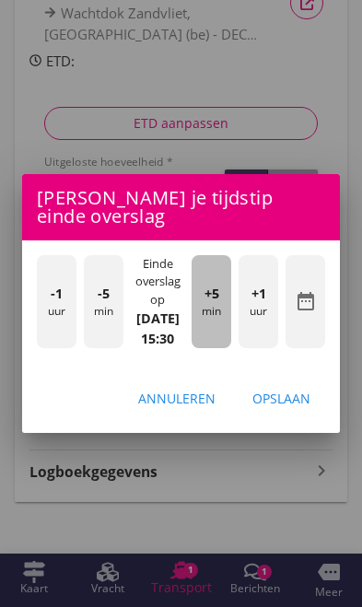
click at [218, 313] on div "+5 min" at bounding box center [211, 301] width 40 height 93
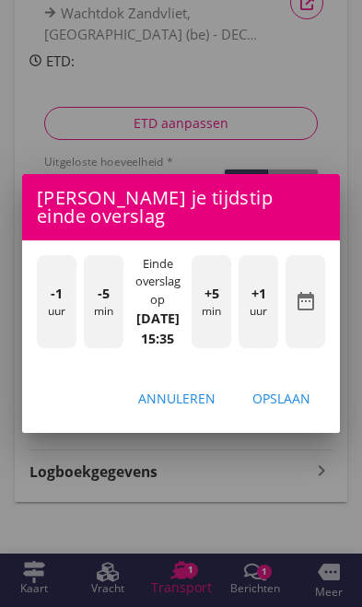
click at [99, 328] on div "-5 min" at bounding box center [104, 301] width 40 height 93
click at [289, 405] on div "Opslaan" at bounding box center [281, 398] width 58 height 19
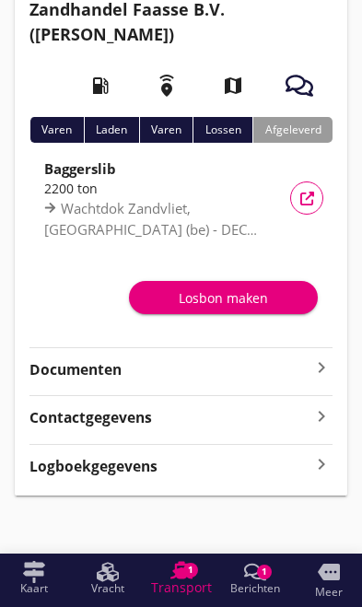
click at [231, 293] on div "Losbon maken" at bounding box center [223, 297] width 159 height 19
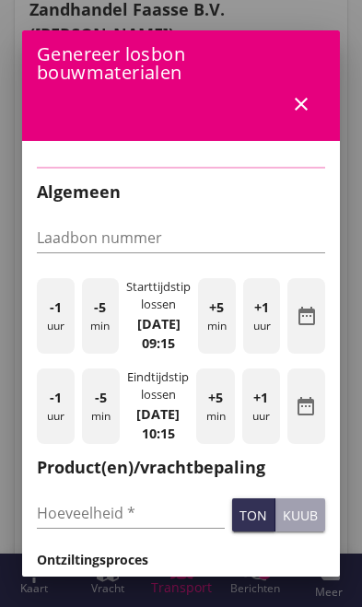
type input "2133.992"
checkbox input "true"
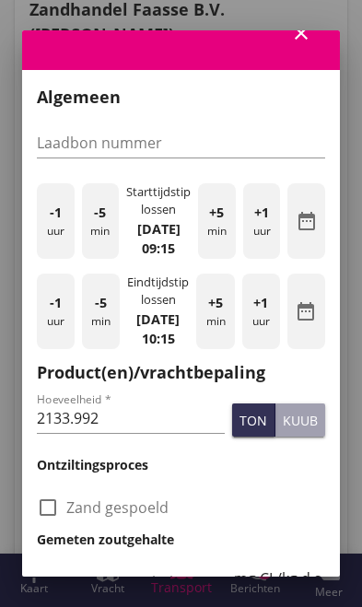
scroll to position [86, 0]
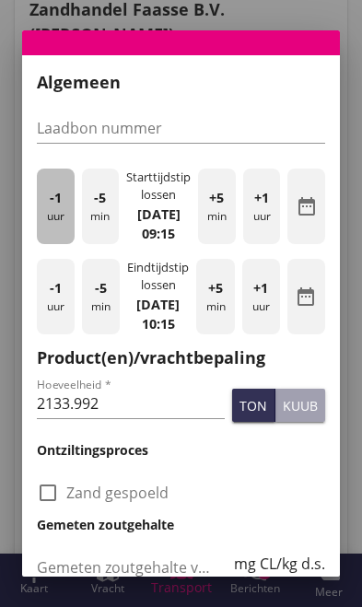
click at [61, 208] on div "-1 uur" at bounding box center [56, 205] width 38 height 75
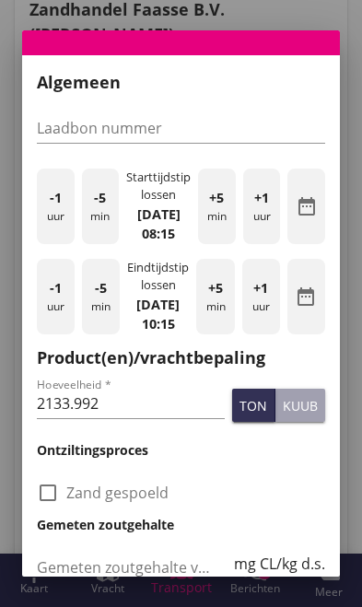
click at [57, 211] on div "-1 uur" at bounding box center [56, 205] width 38 height 75
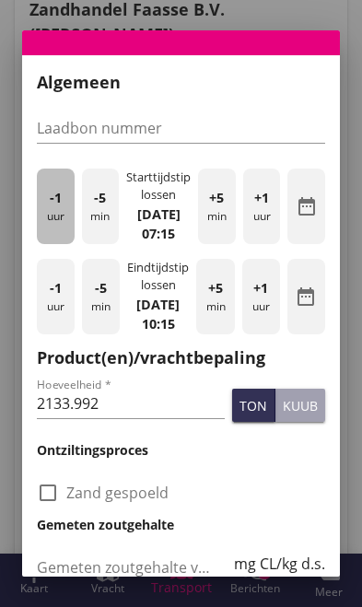
click at [54, 198] on span "-1" at bounding box center [56, 198] width 12 height 20
click at [46, 201] on div "-1 uur" at bounding box center [56, 205] width 38 height 75
click at [50, 202] on span "-1" at bounding box center [56, 198] width 12 height 20
click at [56, 203] on span "-1" at bounding box center [56, 198] width 12 height 20
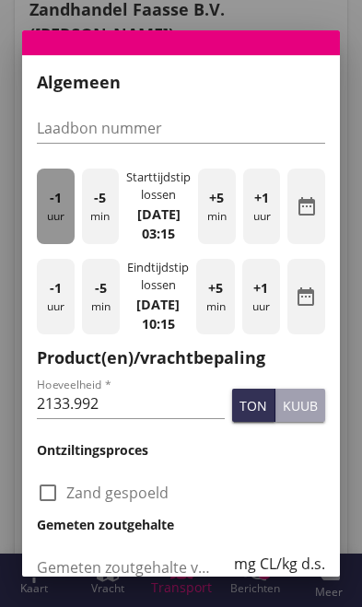
click at [59, 203] on span "-1" at bounding box center [56, 198] width 12 height 20
click at [57, 203] on span "-1" at bounding box center [56, 198] width 12 height 20
click at [54, 203] on span "-1" at bounding box center [56, 198] width 12 height 20
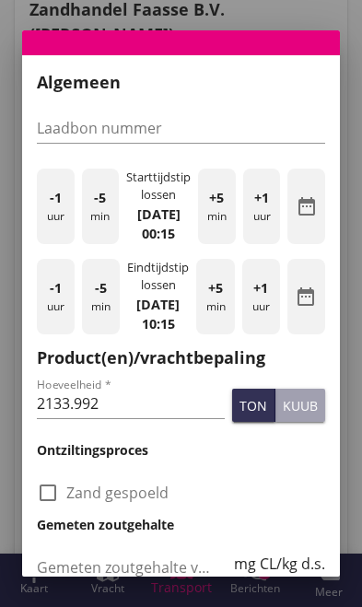
click at [338, 5] on div at bounding box center [181, 303] width 362 height 607
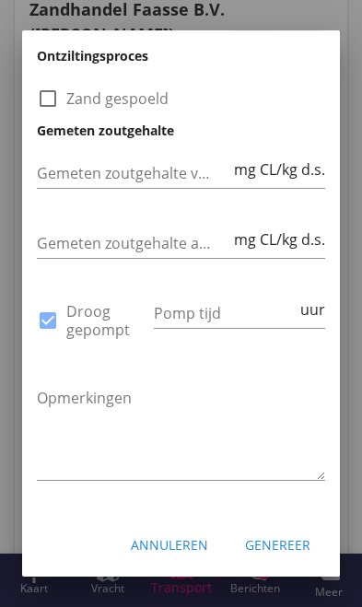
scroll to position [479, 0]
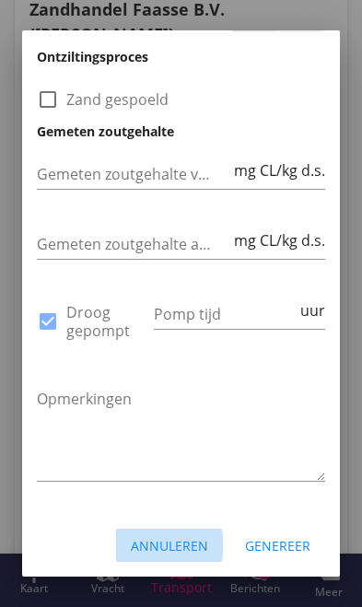
click at [179, 544] on div "Annuleren" at bounding box center [169, 545] width 77 height 19
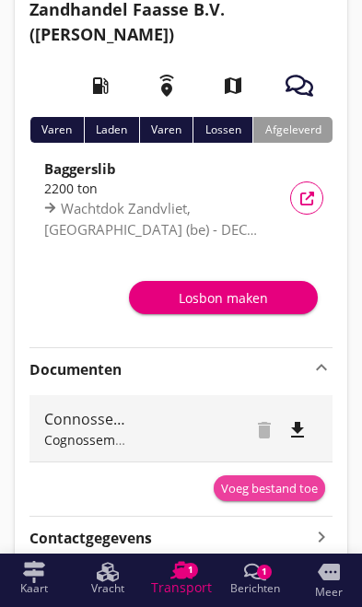
click at [286, 481] on div "Voeg bestand toe" at bounding box center [269, 489] width 97 height 18
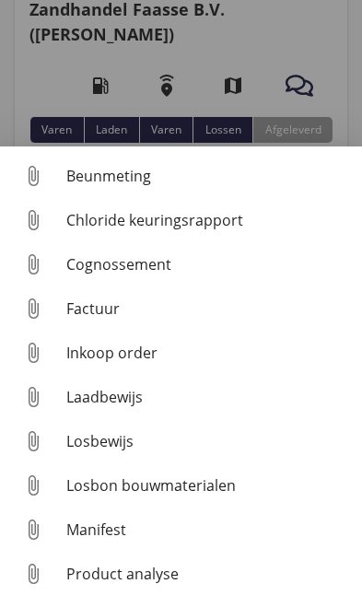
click at [184, 483] on div "Losbon bouwmaterialen" at bounding box center [206, 485] width 281 height 22
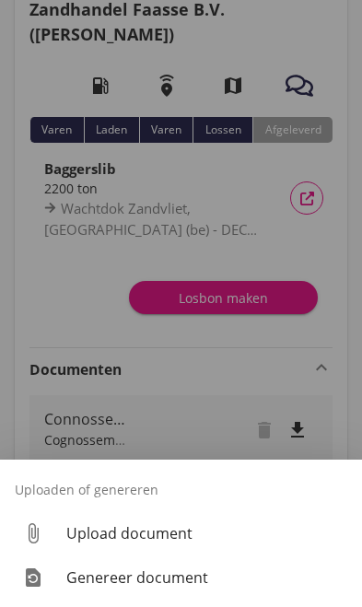
click at [149, 531] on div "Upload document" at bounding box center [206, 533] width 281 height 22
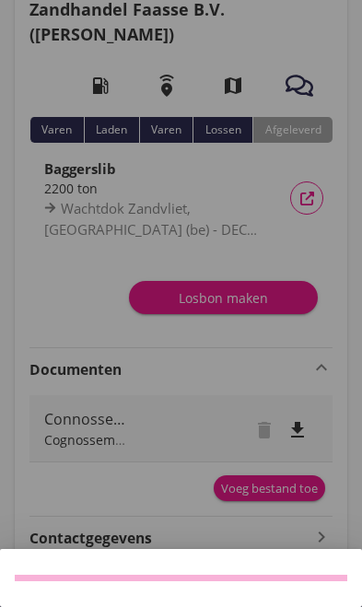
click at [211, 17] on div at bounding box center [181, 303] width 362 height 607
